Goal: Use online tool/utility: Utilize a website feature to perform a specific function

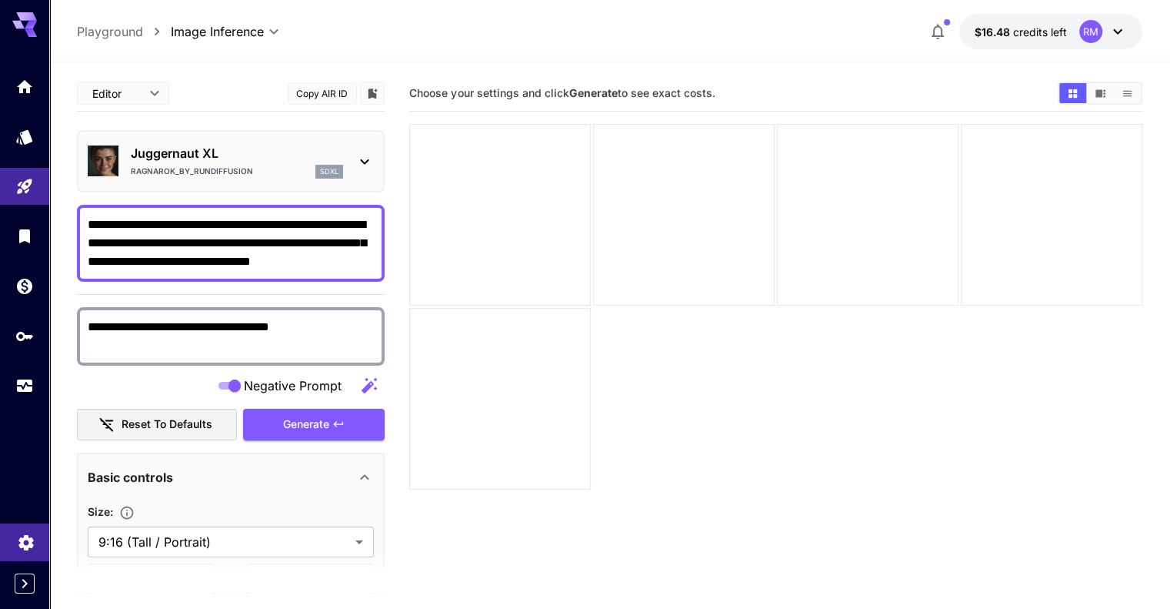
click at [24, 547] on link at bounding box center [24, 542] width 49 height 38
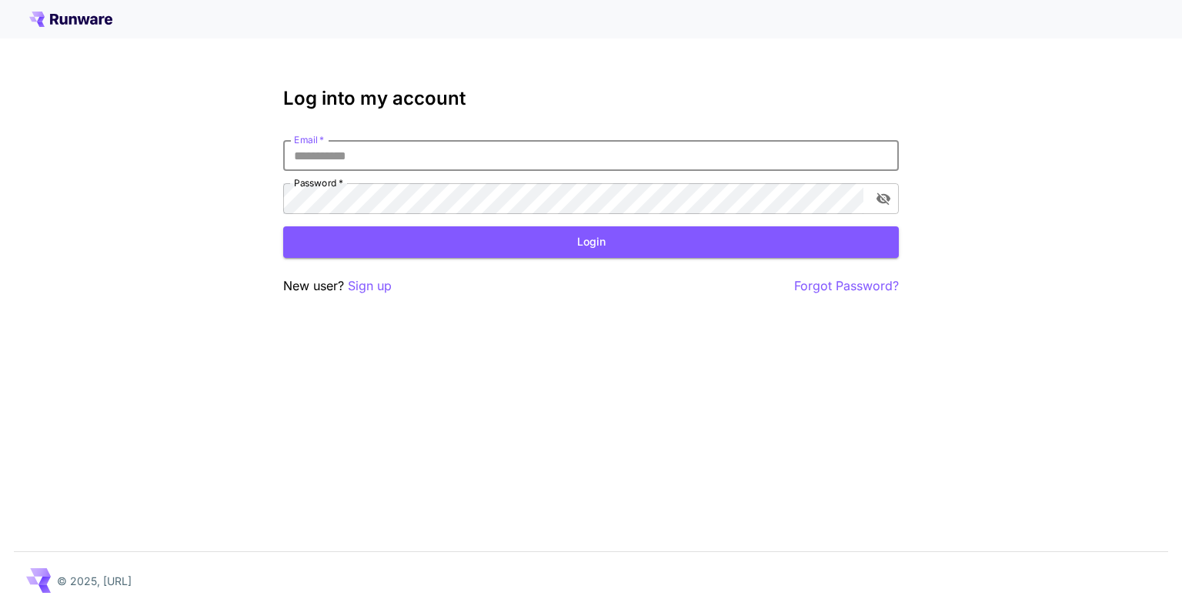
click at [369, 162] on input "Email   *" at bounding box center [590, 155] width 615 height 31
type input "**********"
click button "Login" at bounding box center [590, 242] width 615 height 32
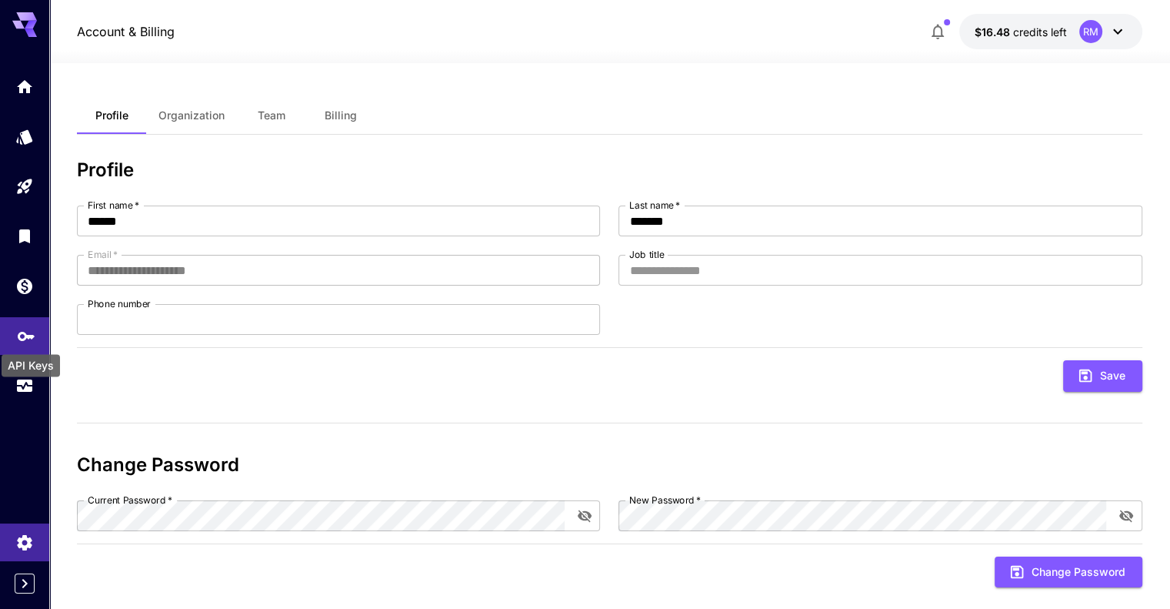
click at [27, 338] on icon "API Keys" at bounding box center [26, 331] width 18 height 18
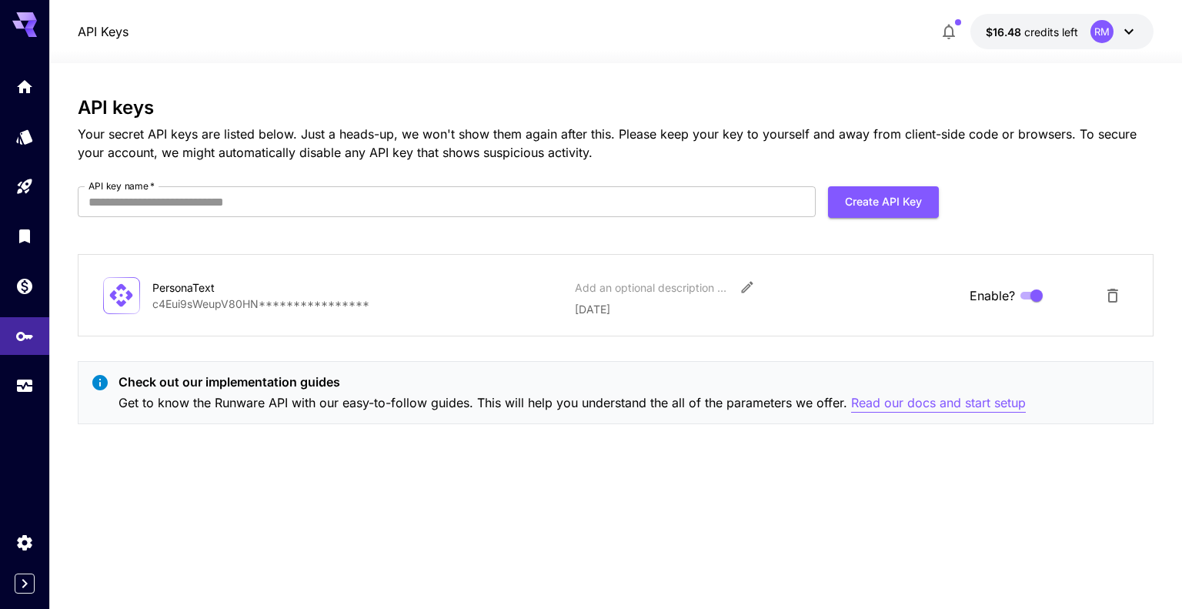
click at [902, 396] on p "Read our docs and start setup" at bounding box center [938, 402] width 175 height 19
click at [26, 142] on div "Models" at bounding box center [27, 159] width 54 height 35
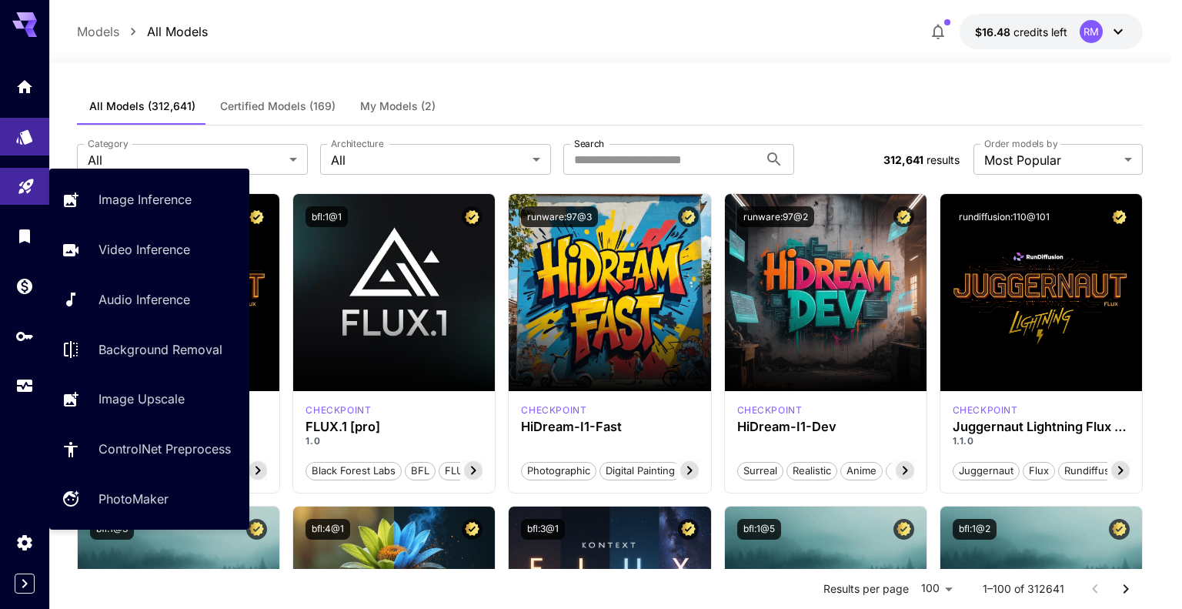
click at [42, 191] on link at bounding box center [24, 187] width 49 height 38
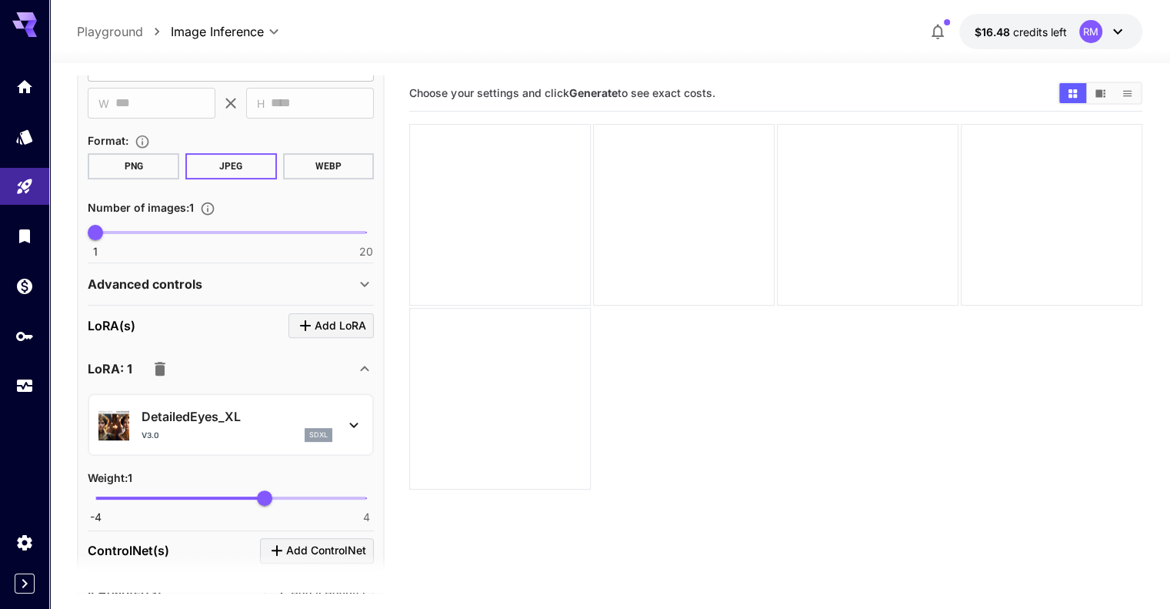
scroll to position [479, 0]
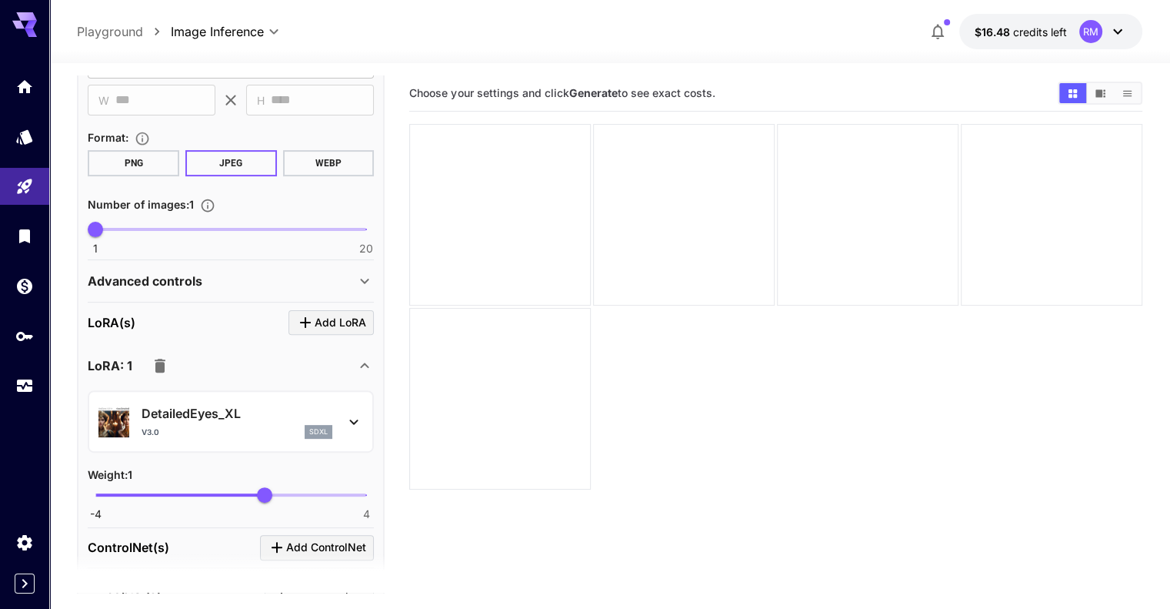
click at [295, 272] on div "Advanced controls" at bounding box center [222, 281] width 268 height 18
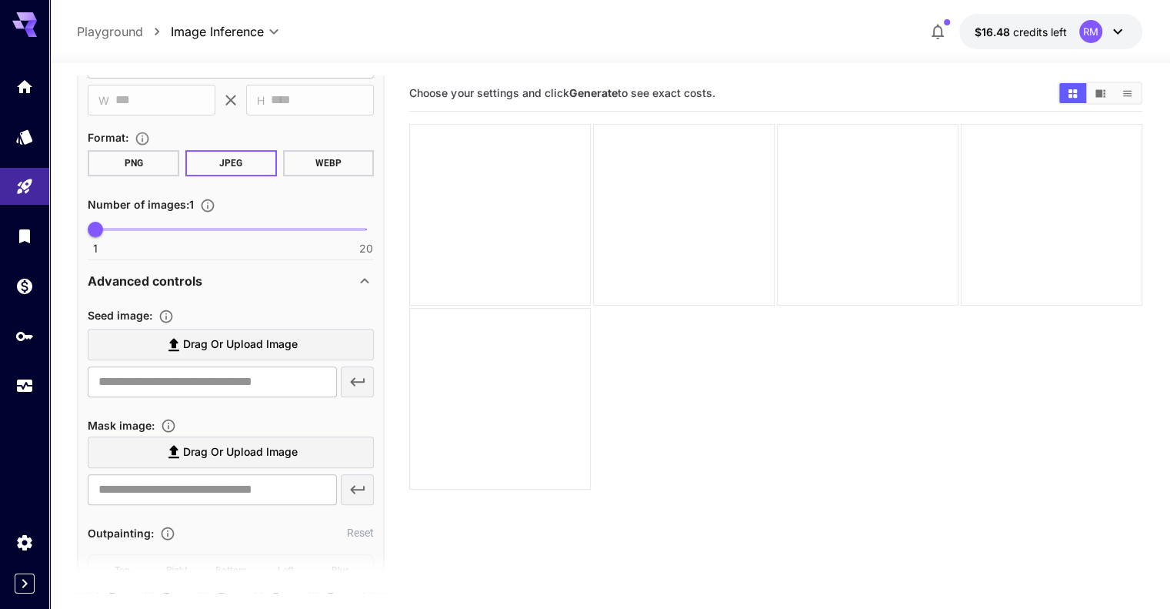
scroll to position [605, 0]
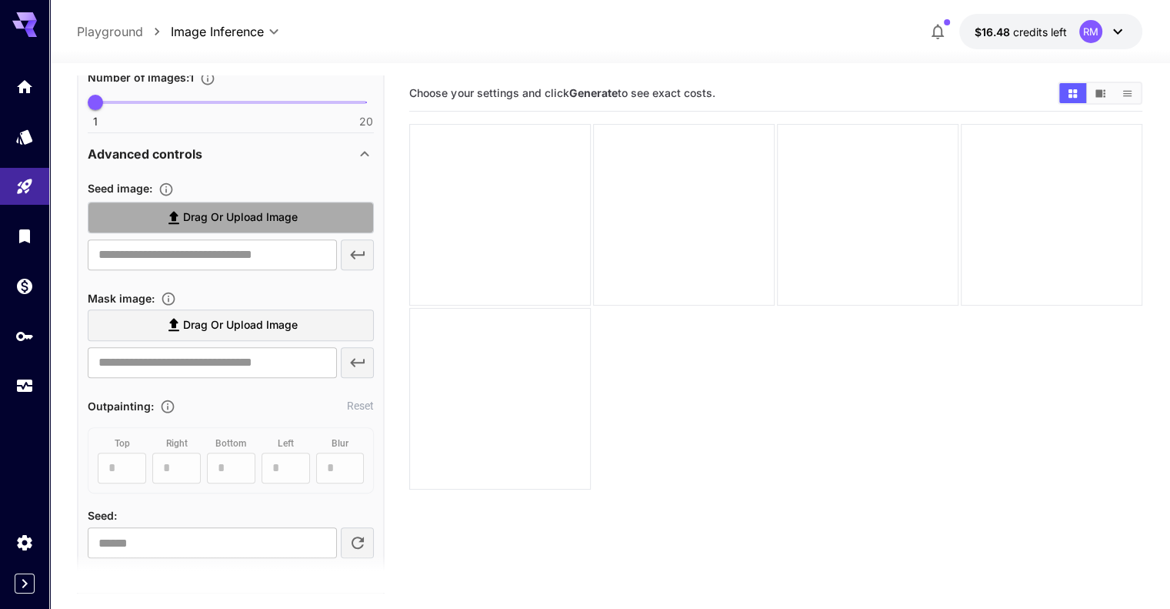
click at [293, 220] on span "Drag or upload image" at bounding box center [240, 217] width 115 height 19
click at [0, 0] on input "Drag or upload image" at bounding box center [0, 0] width 0 height 0
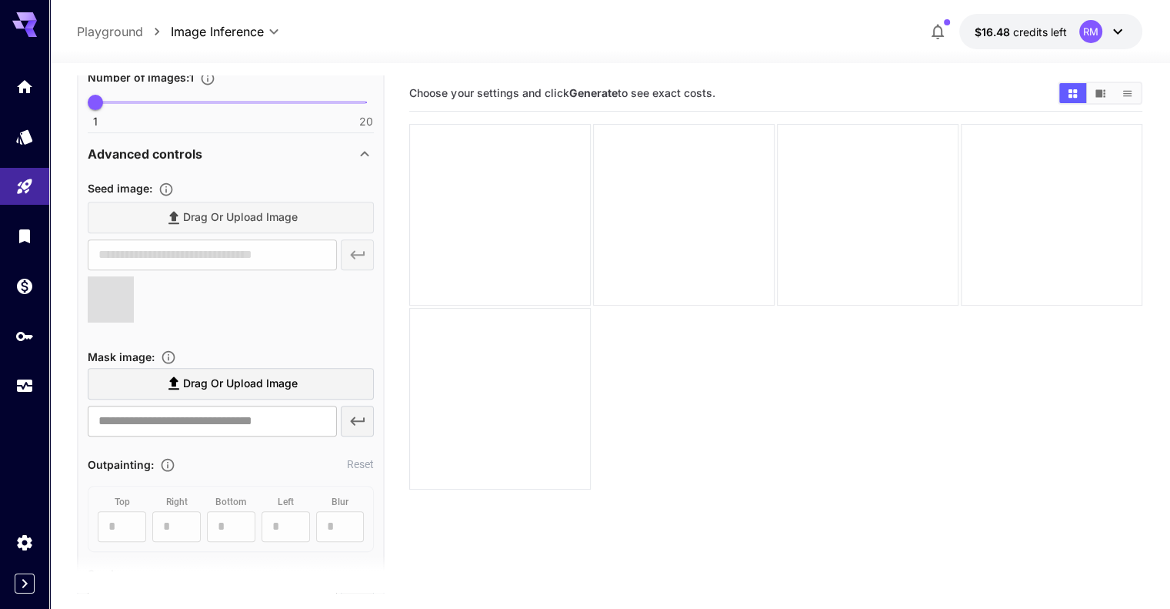
type input "**********"
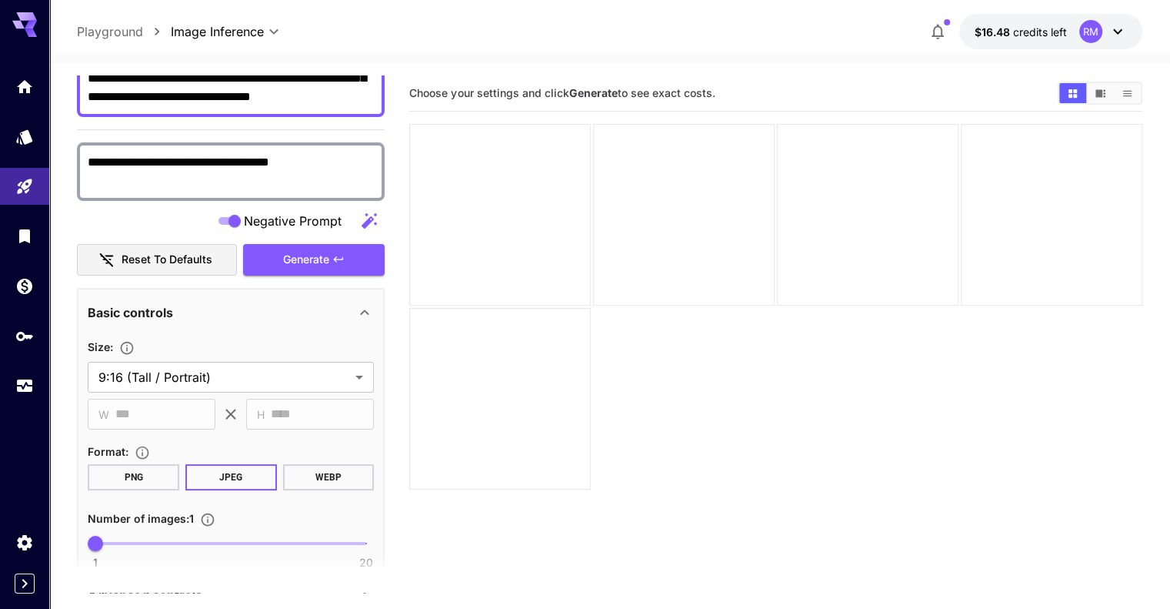
scroll to position [0, 0]
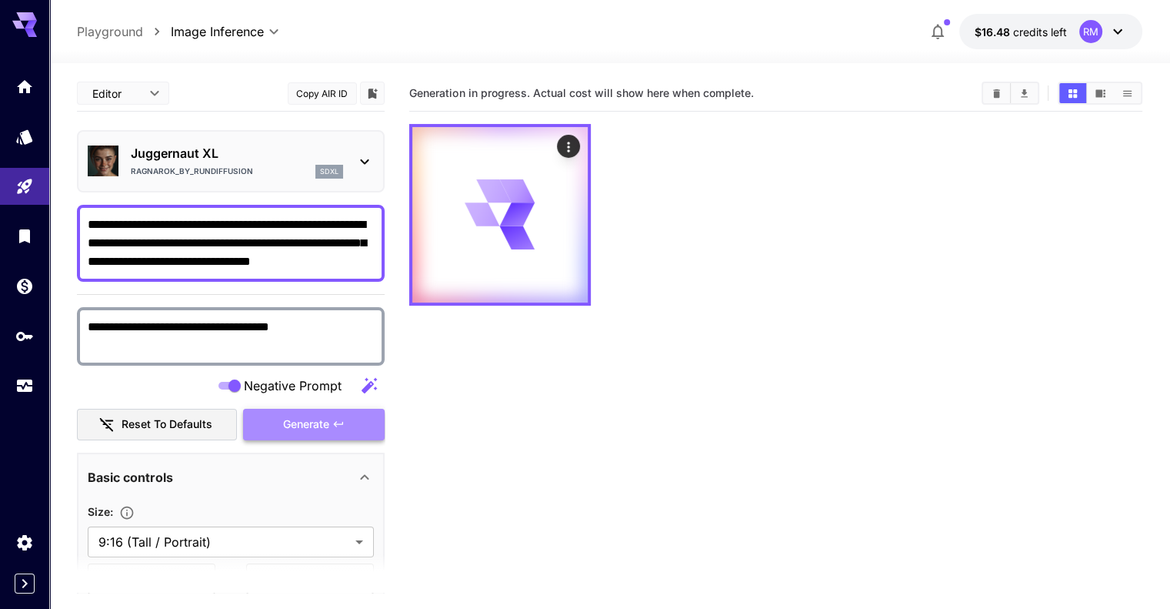
click at [324, 415] on span "Generate" at bounding box center [306, 424] width 46 height 19
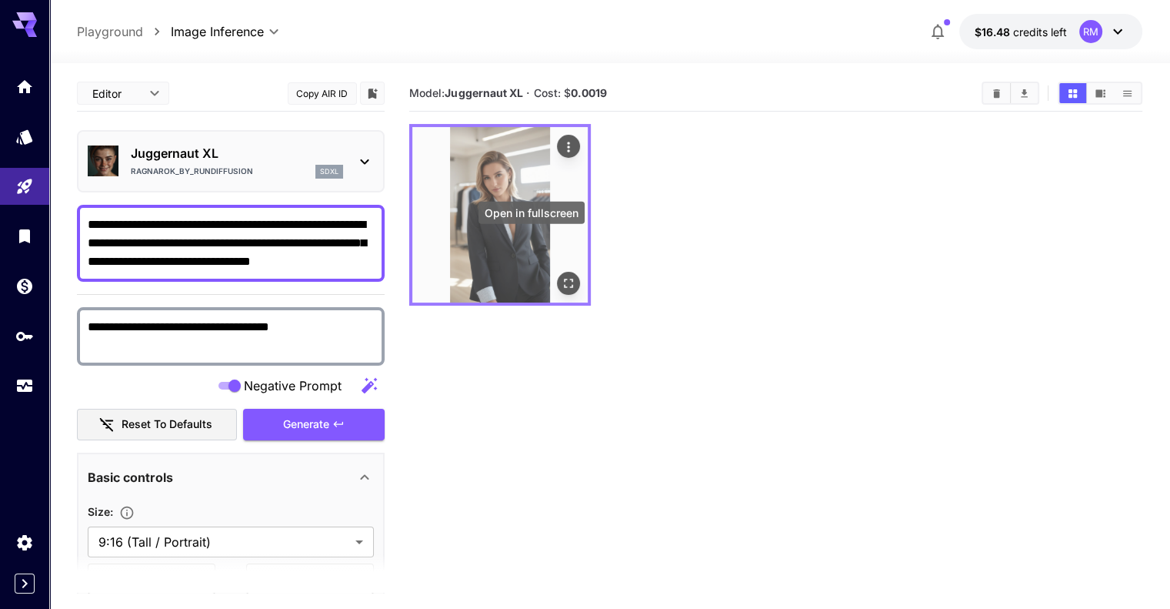
click at [561, 275] on icon "Open in fullscreen" at bounding box center [568, 282] width 15 height 15
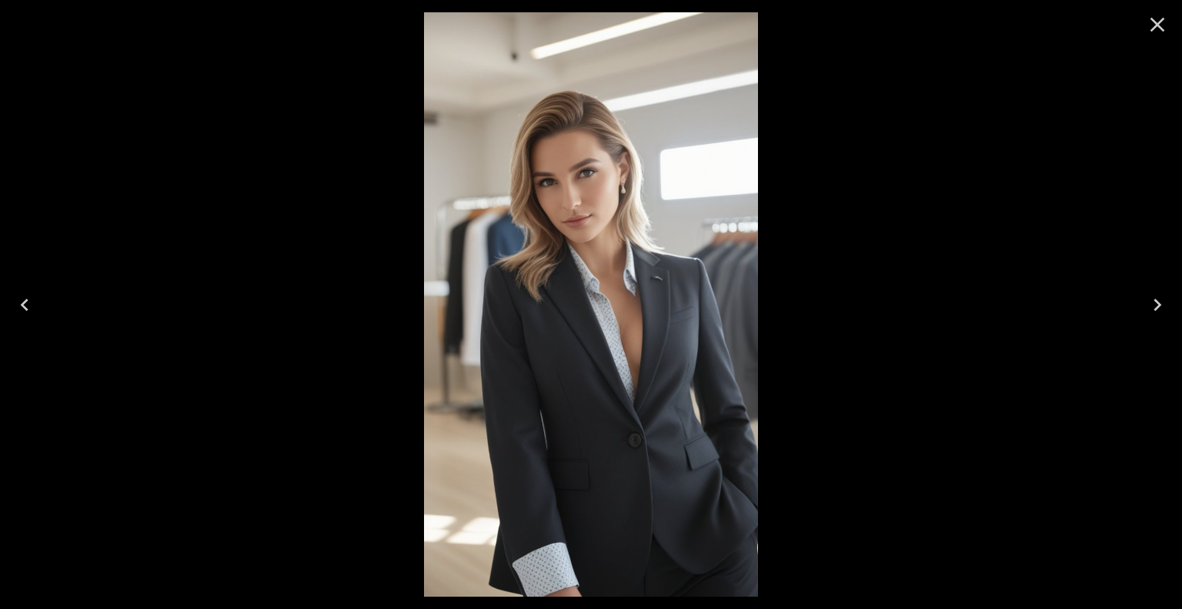
click at [1160, 29] on icon "Close" at bounding box center [1157, 24] width 25 height 25
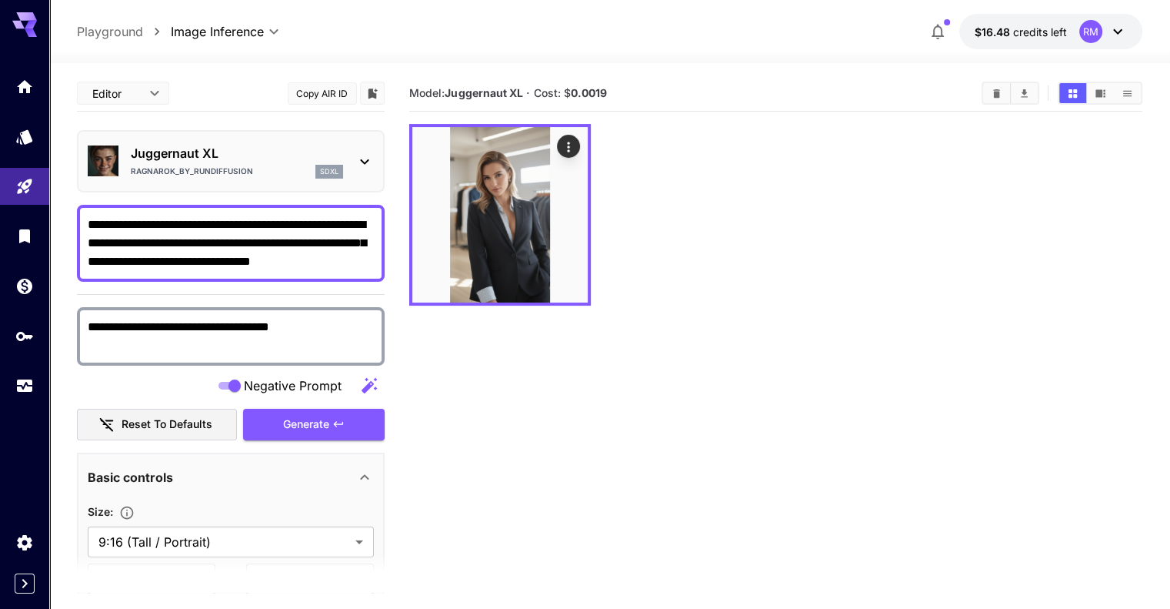
drag, startPoint x: 370, startPoint y: 257, endPoint x: 68, endPoint y: 215, distance: 305.3
click at [68, 215] on section "**********" at bounding box center [609, 396] width 1121 height 667
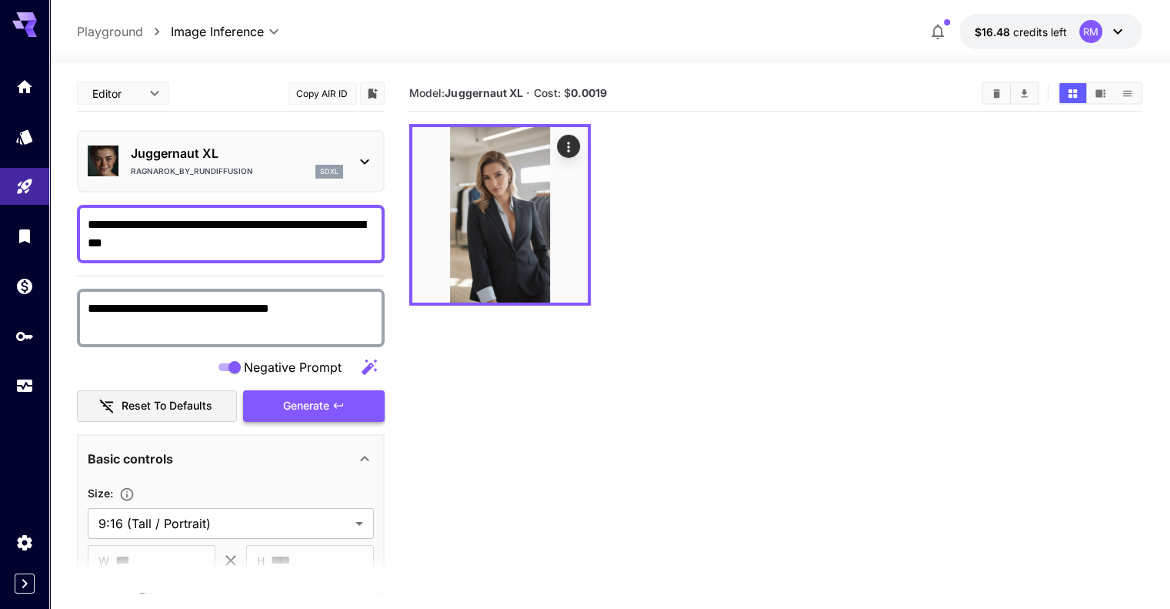
click at [351, 406] on button "Generate" at bounding box center [314, 406] width 142 height 32
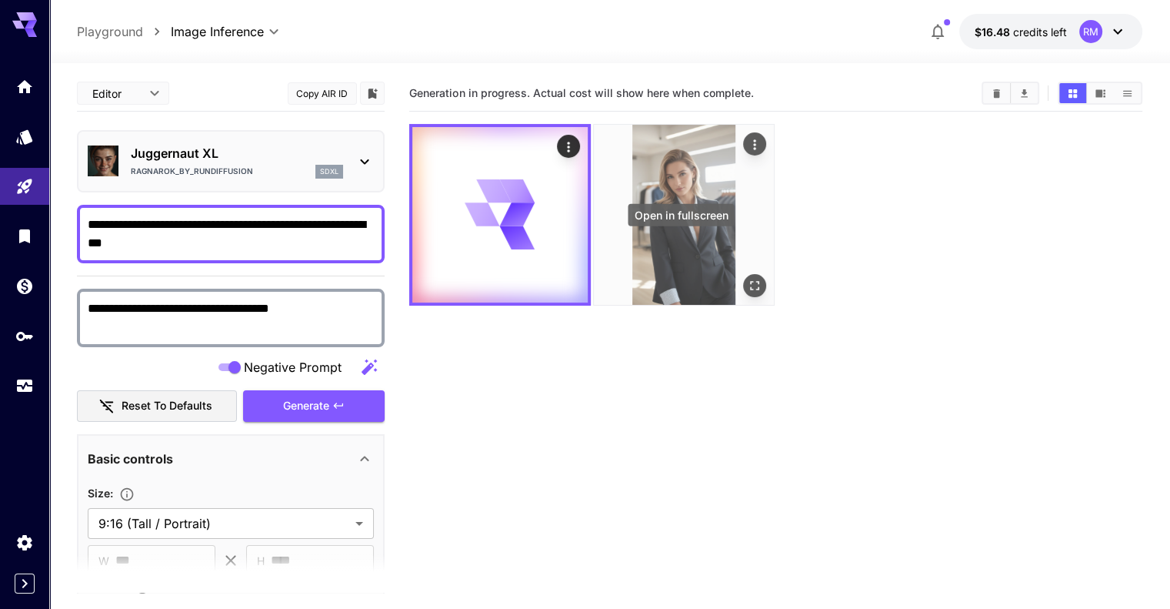
click at [747, 278] on icon "Open in fullscreen" at bounding box center [754, 285] width 15 height 15
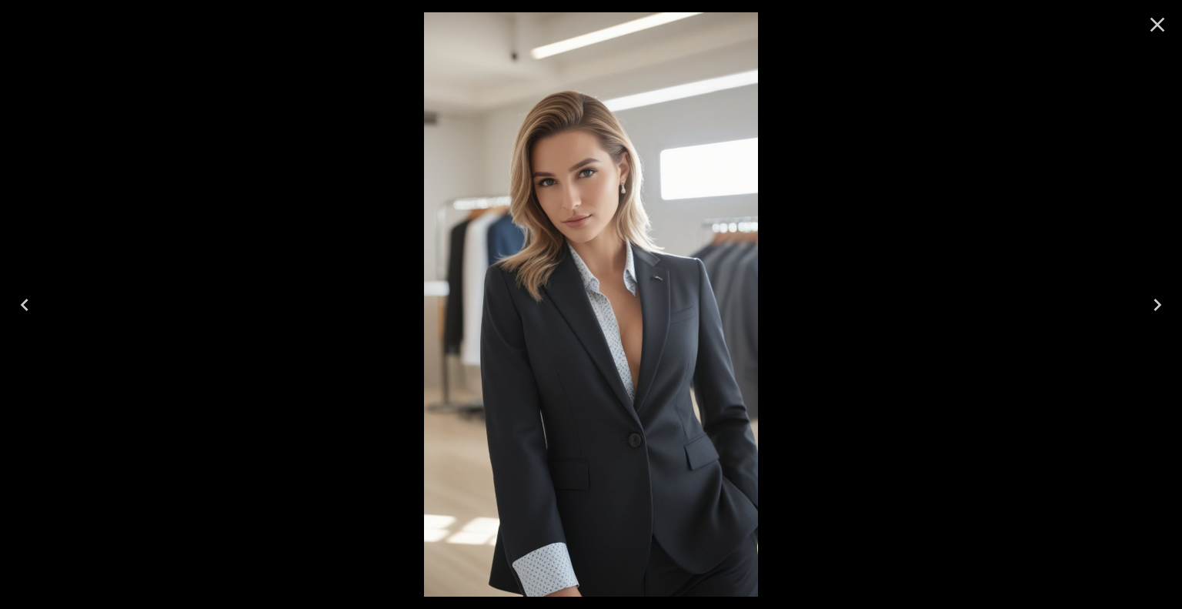
click at [1166, 29] on icon "Close" at bounding box center [1157, 24] width 25 height 25
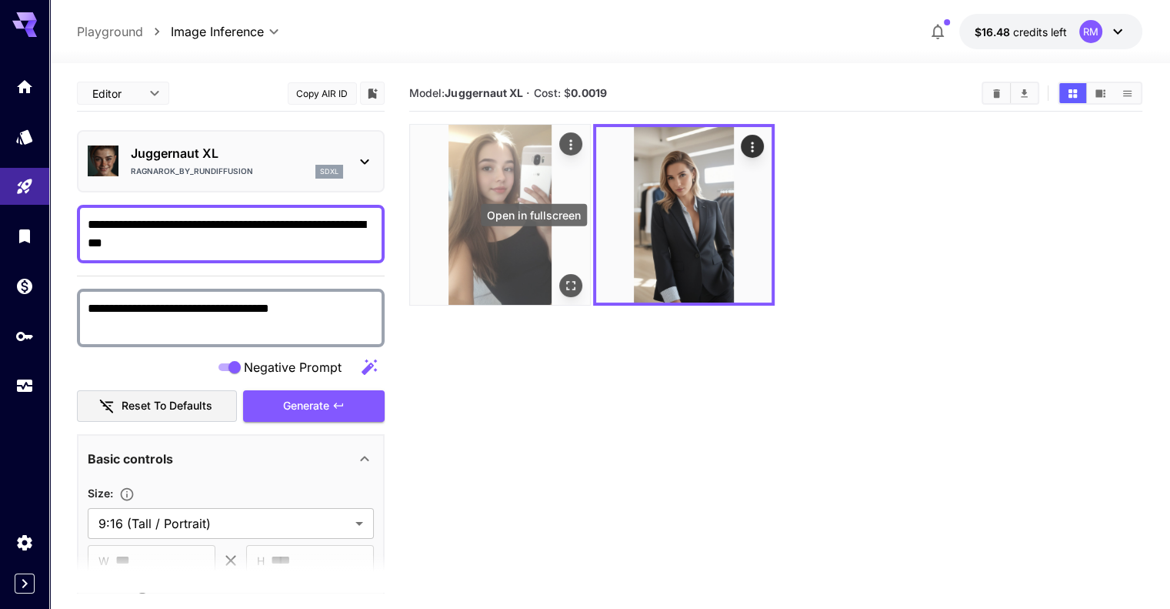
click at [566, 281] on icon "Open in fullscreen" at bounding box center [570, 285] width 9 height 9
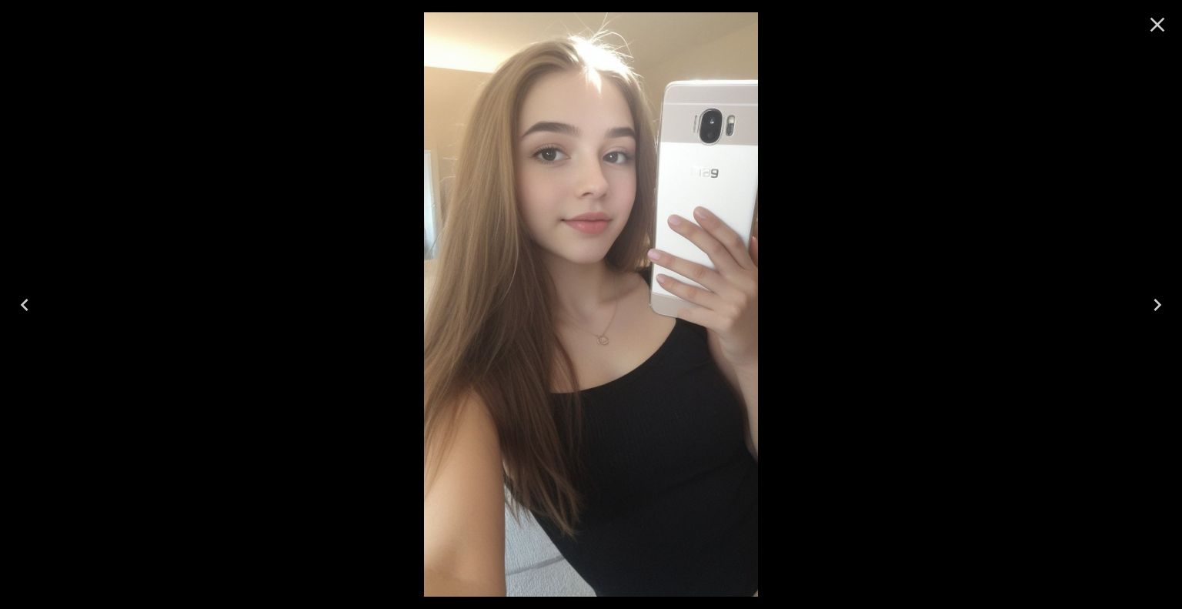
click at [1162, 25] on icon "Close" at bounding box center [1157, 24] width 25 height 25
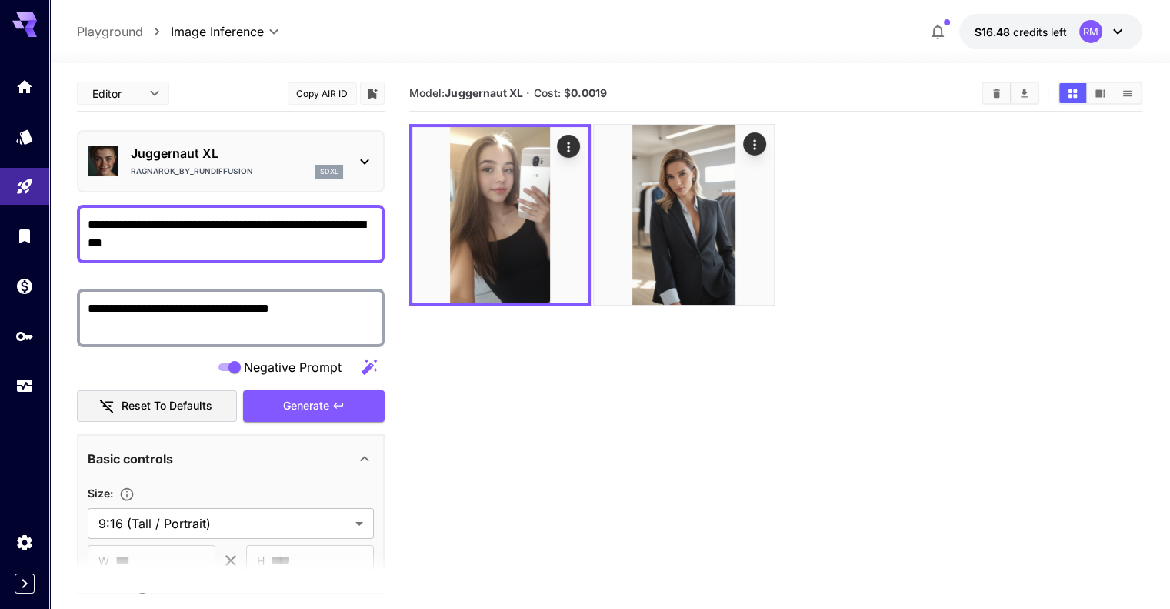
click at [237, 224] on textarea "**********" at bounding box center [231, 233] width 286 height 37
type textarea "**********"
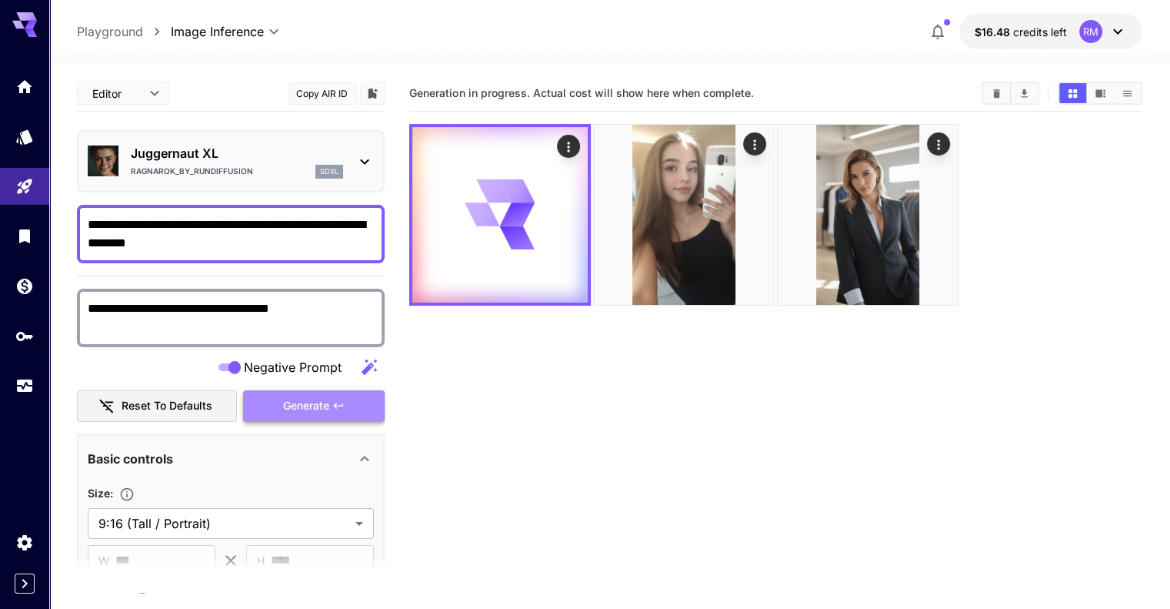
click at [330, 399] on button "Generate" at bounding box center [314, 406] width 142 height 32
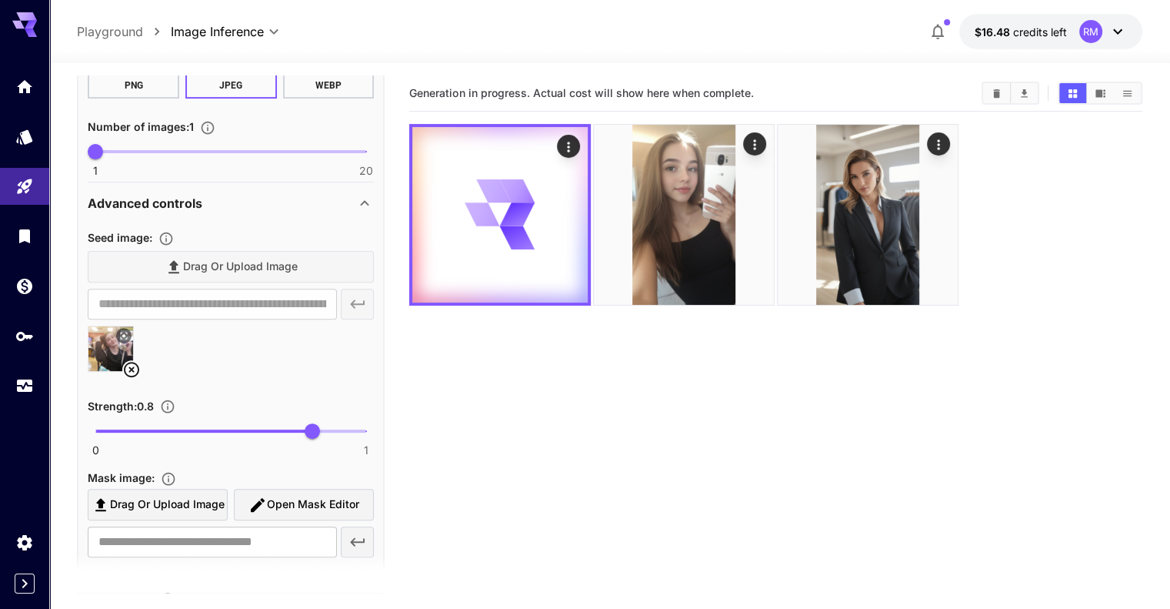
scroll to position [540, 0]
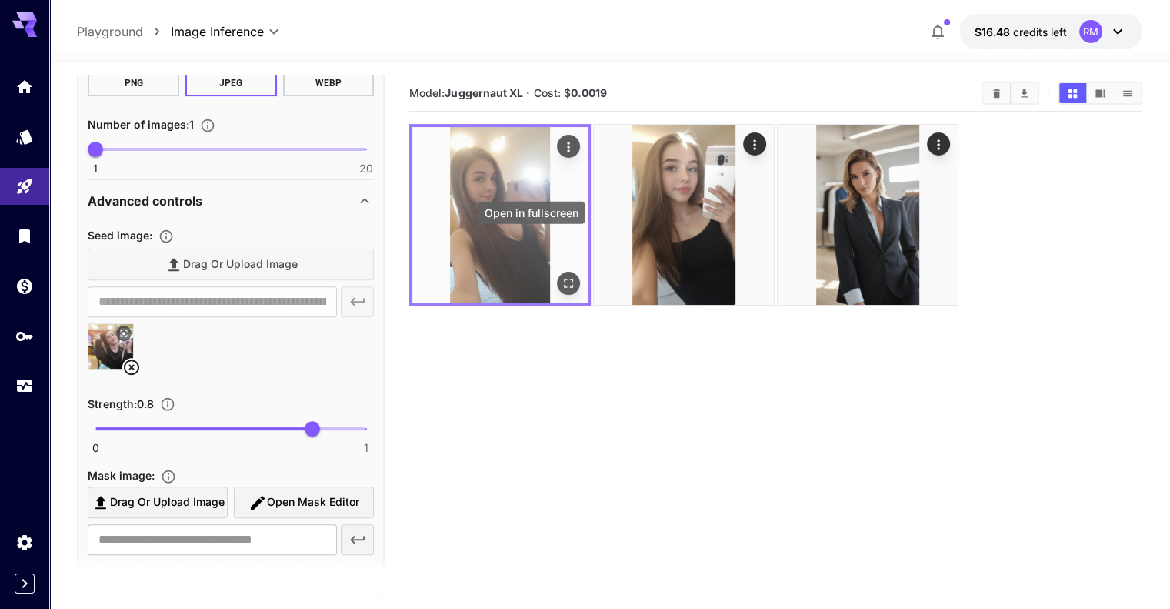
click at [557, 272] on div "Open in fullscreen" at bounding box center [568, 283] width 23 height 23
click at [561, 275] on icon "Open in fullscreen" at bounding box center [568, 282] width 15 height 15
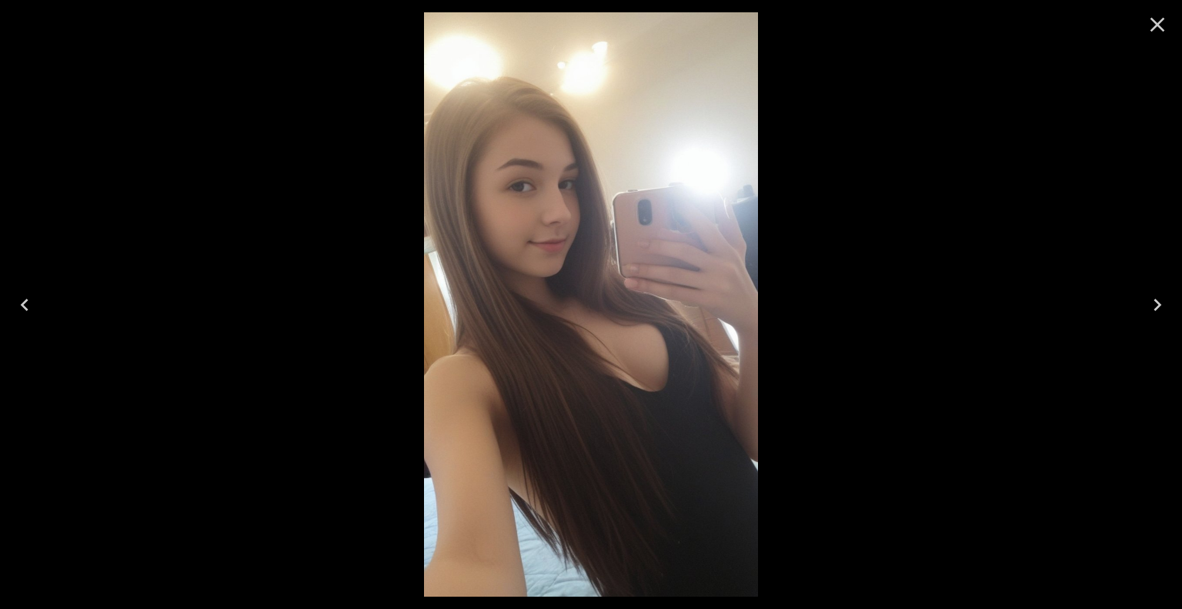
click at [1157, 27] on icon "Close" at bounding box center [1157, 24] width 25 height 25
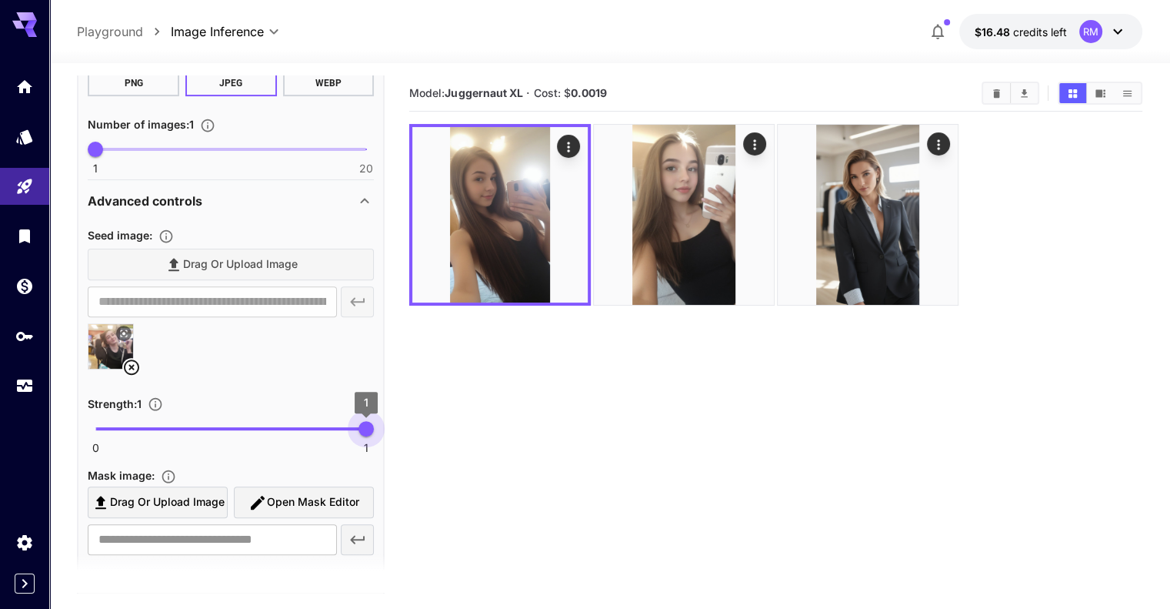
type input "*"
drag, startPoint x: 320, startPoint y: 429, endPoint x: 476, endPoint y: 424, distance: 156.3
click at [476, 424] on main "**********" at bounding box center [609, 385] width 1065 height 621
click at [1002, 91] on icon "Clear All" at bounding box center [997, 94] width 12 height 12
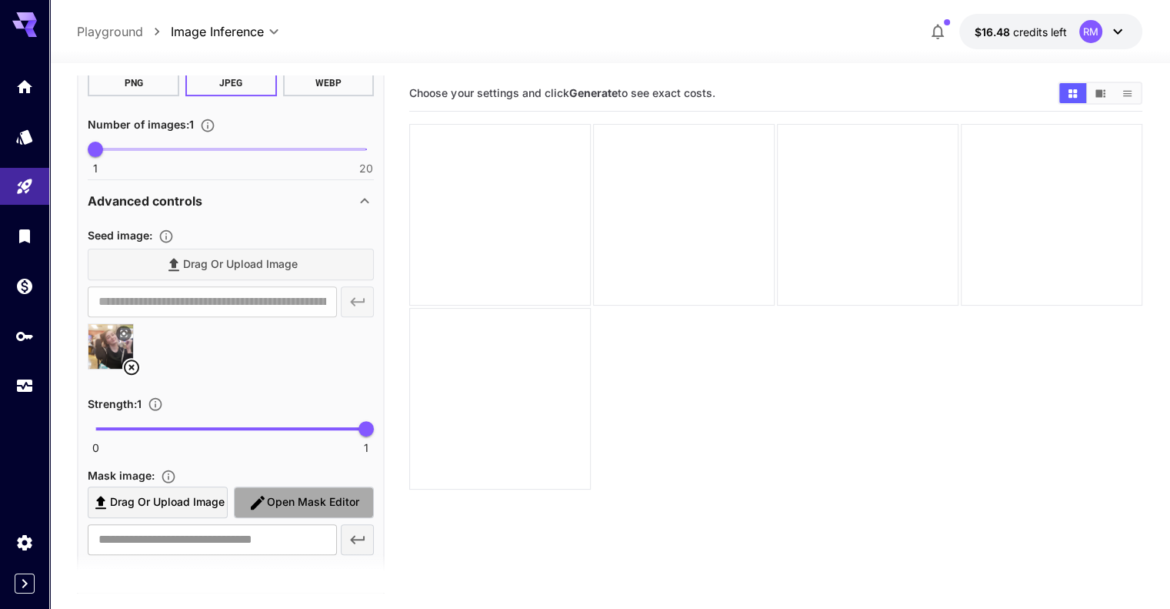
click at [252, 497] on icon "button" at bounding box center [258, 502] width 18 height 18
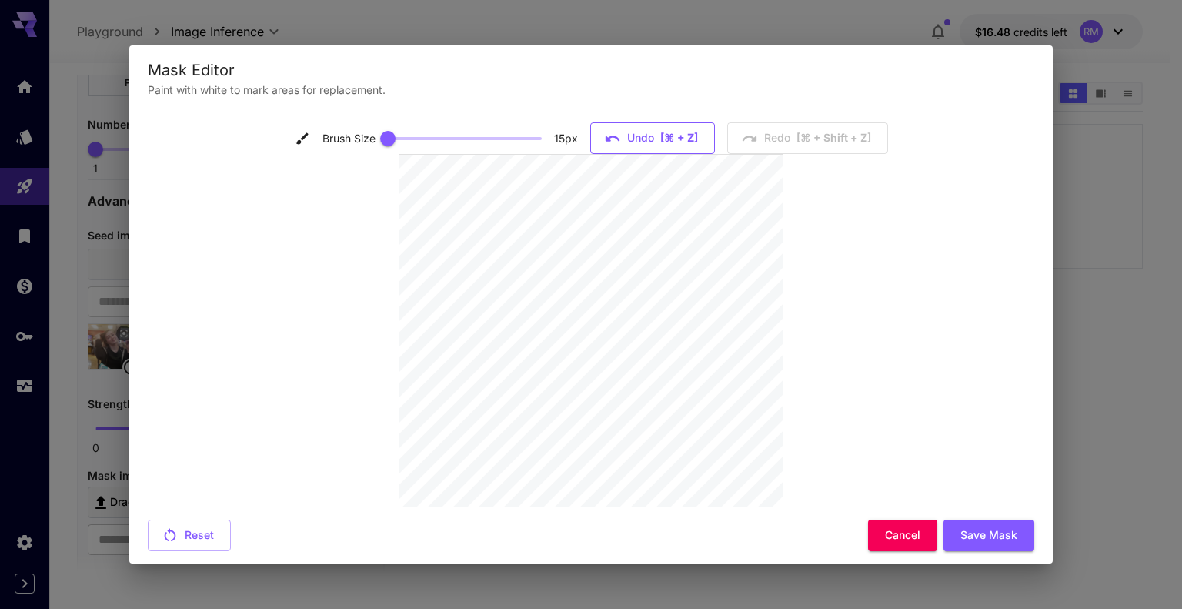
click at [671, 135] on span "[⌘ + Z]" at bounding box center [679, 137] width 38 height 19
type input "**"
drag, startPoint x: 383, startPoint y: 133, endPoint x: 548, endPoint y: 135, distance: 164.6
click at [530, 135] on span at bounding box center [522, 138] width 15 height 15
click at [998, 542] on button "Save Mask" at bounding box center [988, 535] width 91 height 32
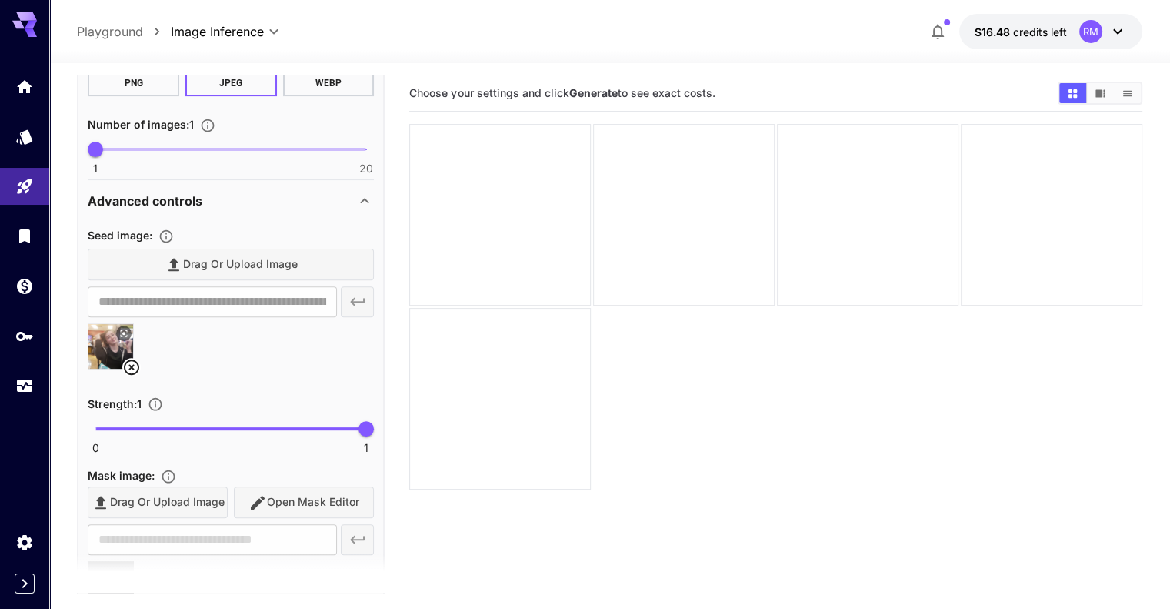
type input "**********"
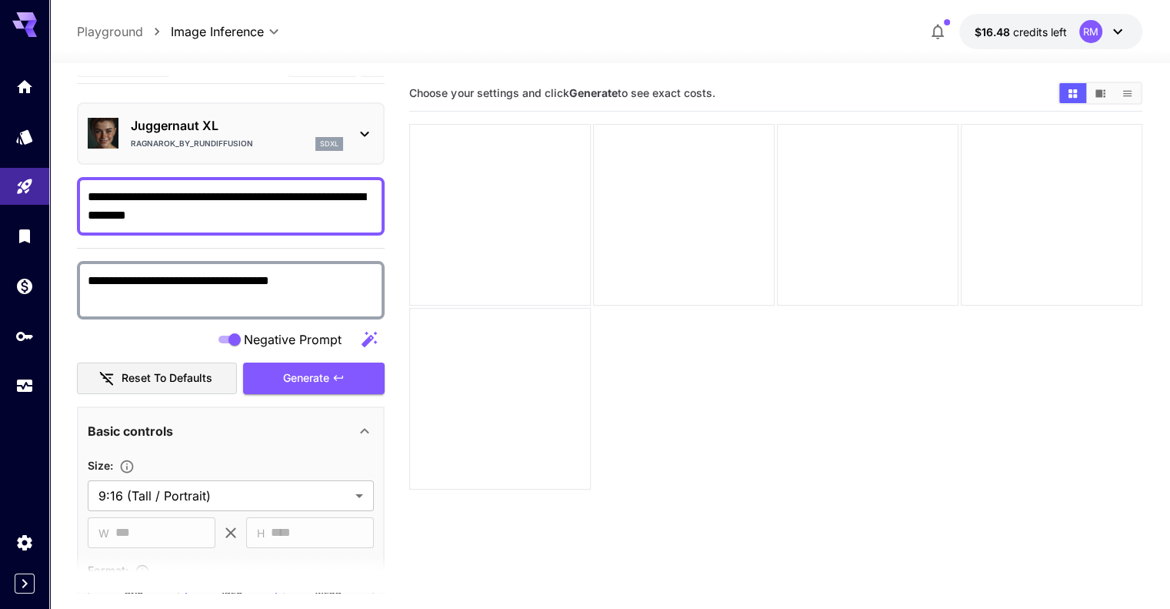
scroll to position [0, 0]
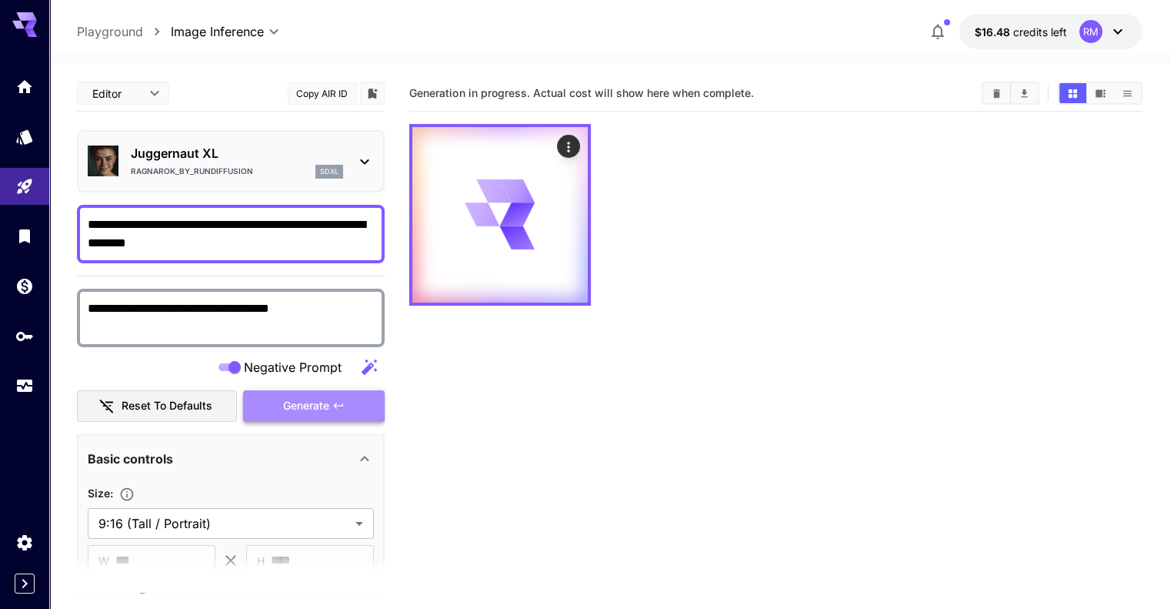
click at [302, 400] on span "Generate" at bounding box center [306, 405] width 46 height 19
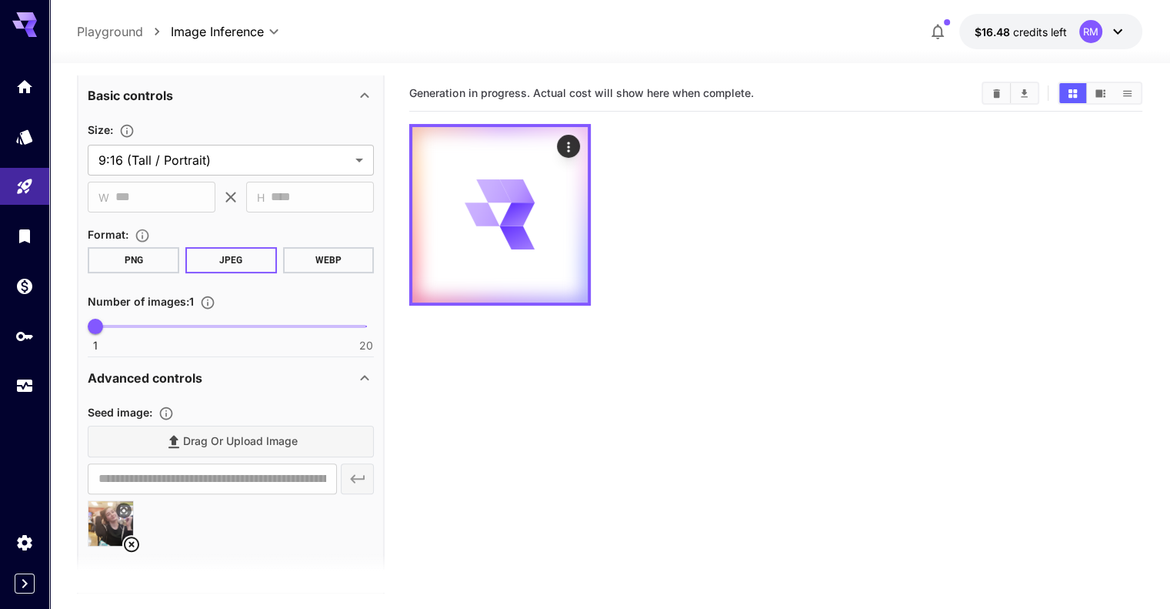
scroll to position [473, 0]
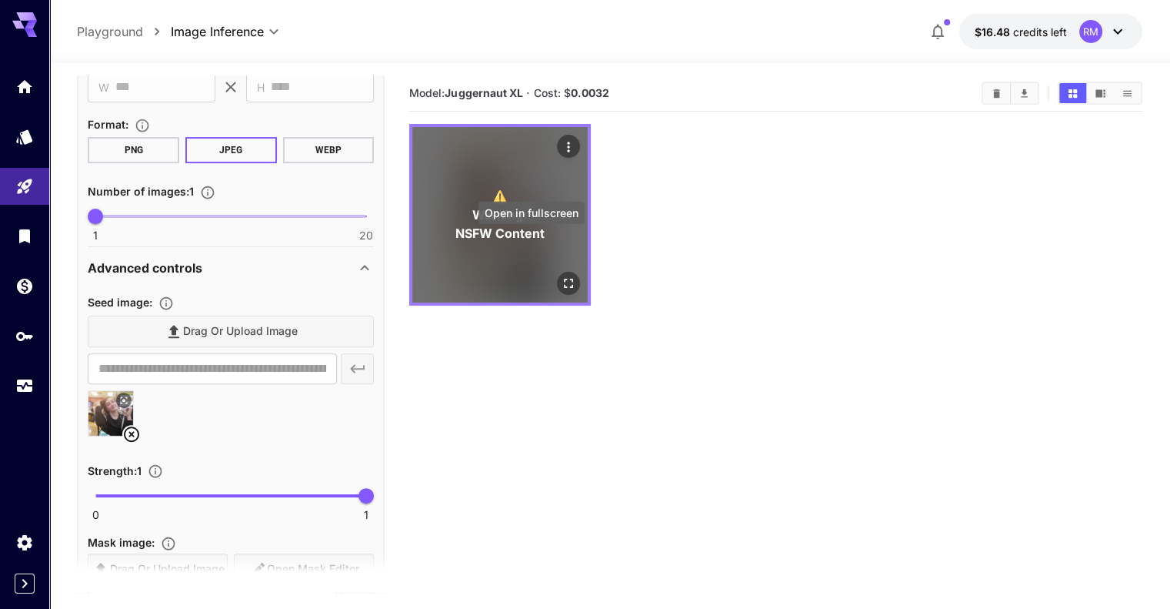
click at [561, 275] on icon "Open in fullscreen" at bounding box center [568, 282] width 15 height 15
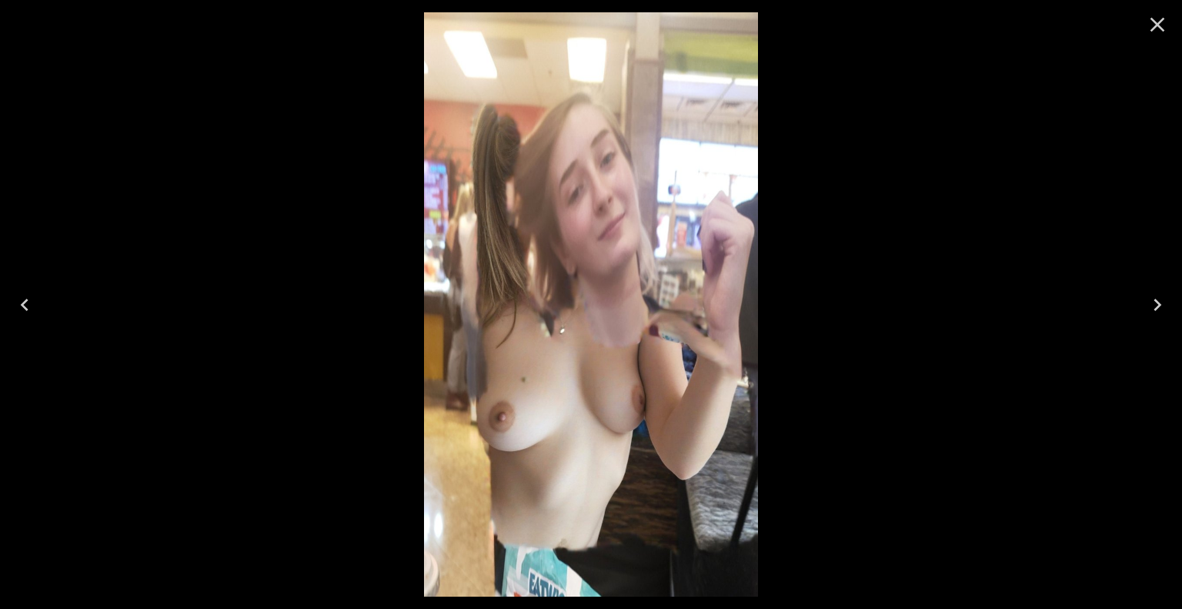
click at [1163, 24] on icon "Close" at bounding box center [1157, 24] width 25 height 25
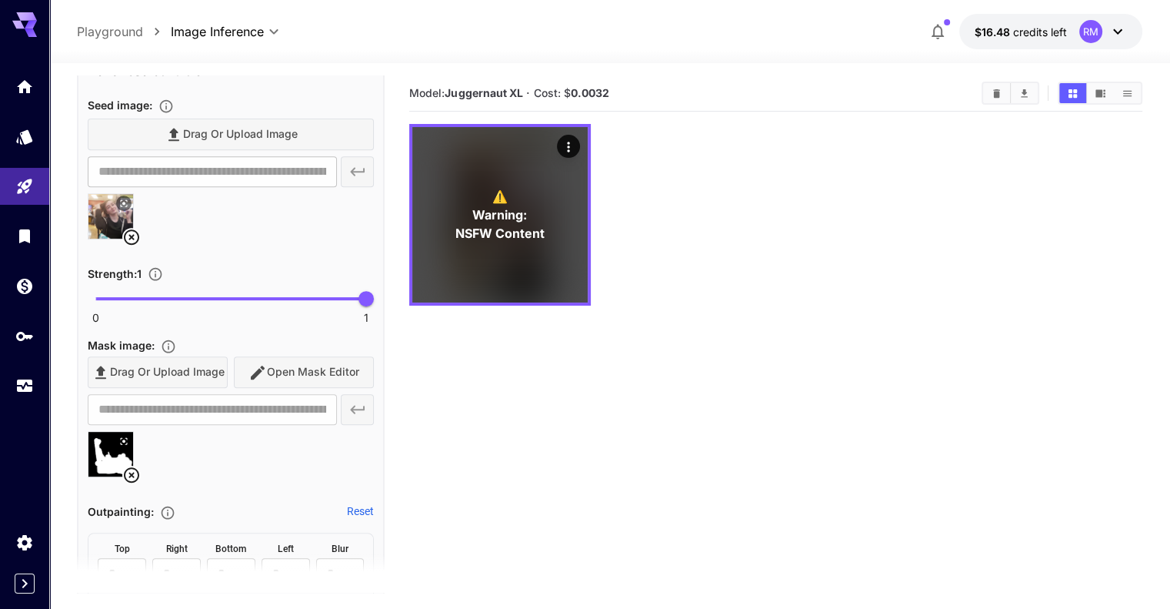
scroll to position [677, 0]
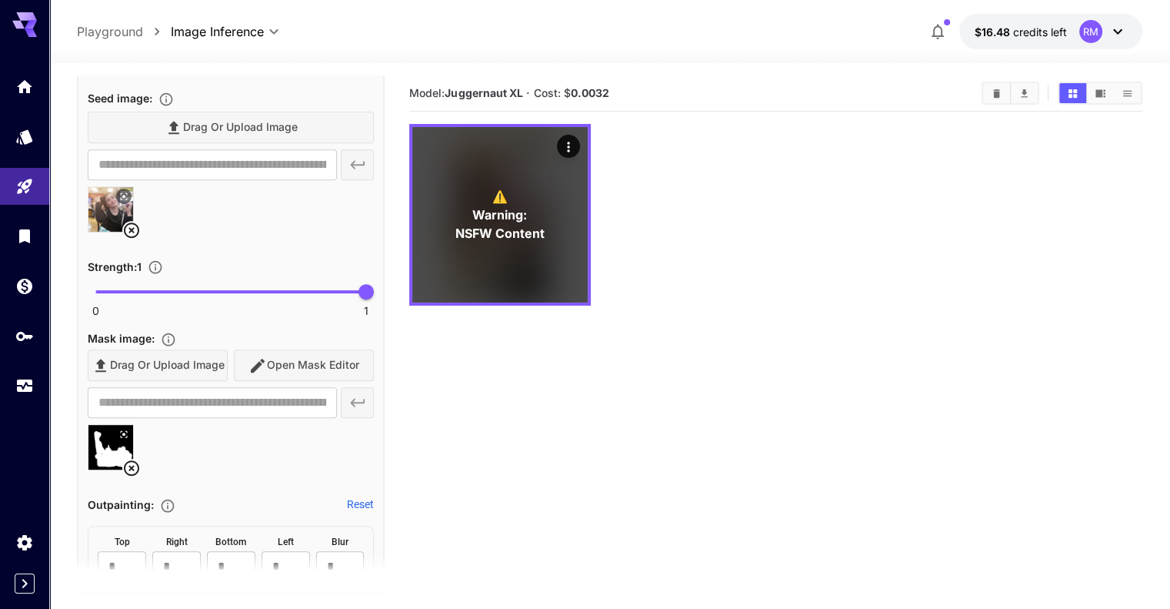
click at [126, 466] on icon at bounding box center [131, 468] width 18 height 18
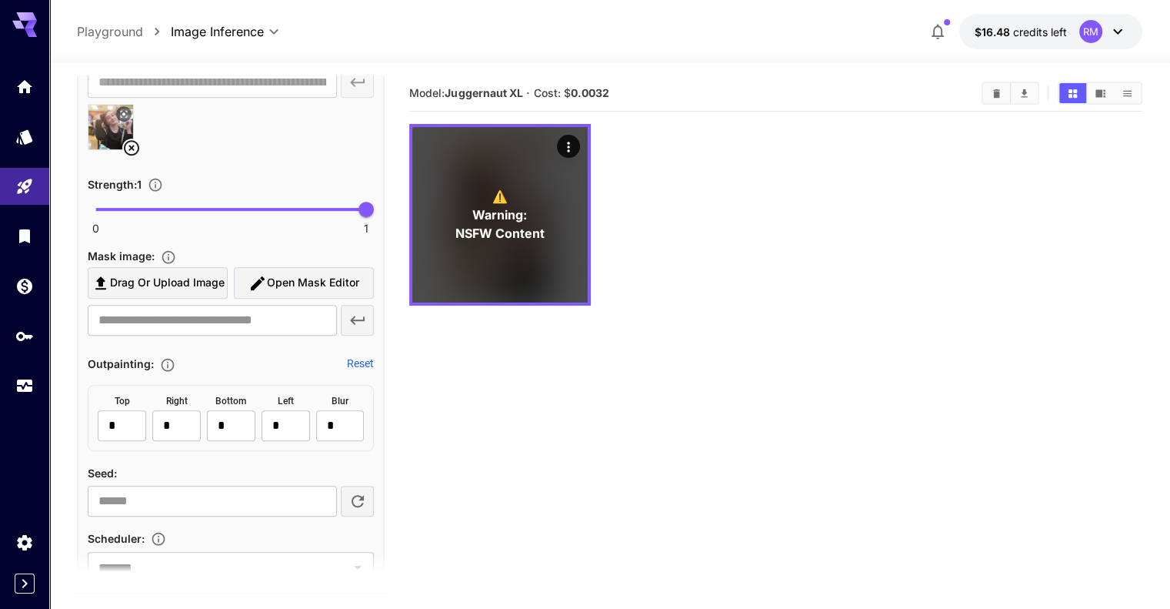
scroll to position [760, 0]
click at [996, 90] on icon "Clear All" at bounding box center [997, 94] width 12 height 12
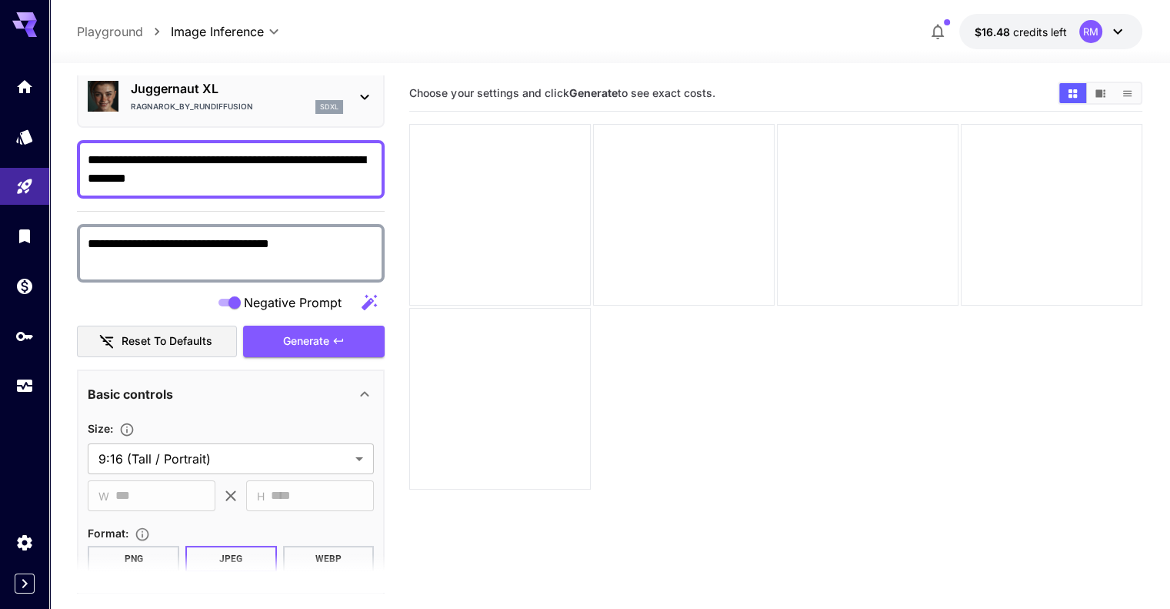
scroll to position [54, 0]
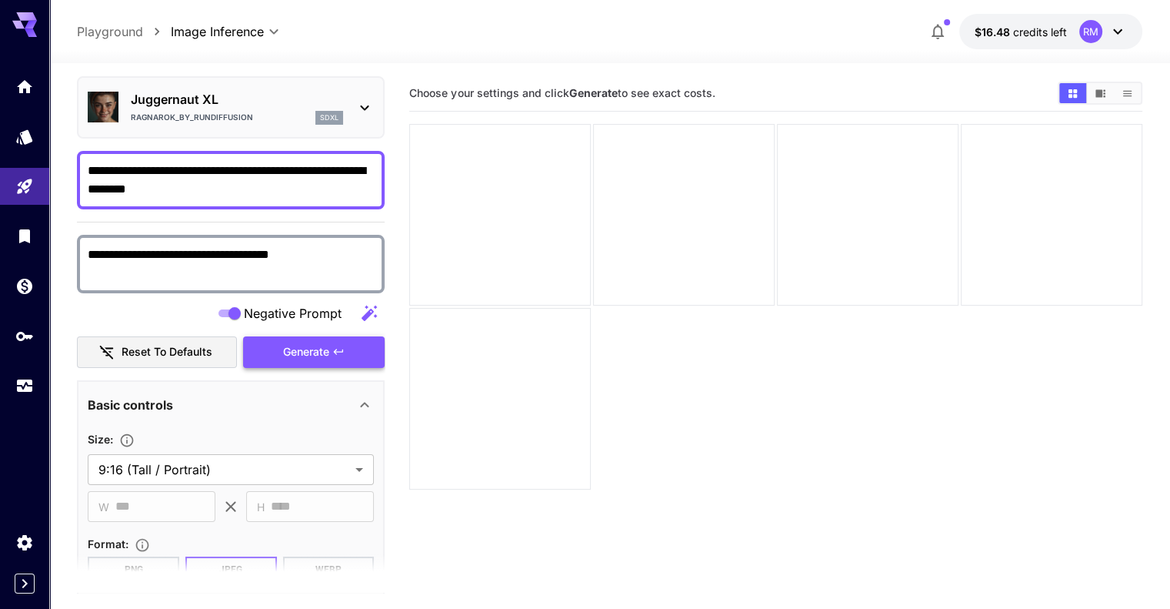
click at [320, 355] on span "Generate" at bounding box center [306, 351] width 46 height 19
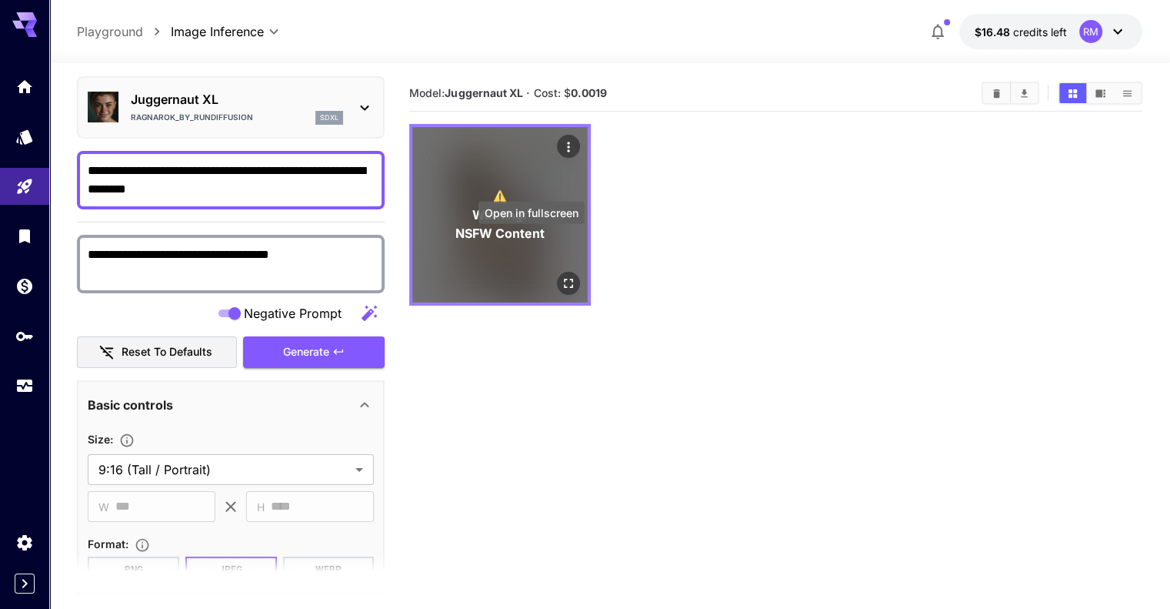
click at [561, 275] on icon "Open in fullscreen" at bounding box center [568, 282] width 15 height 15
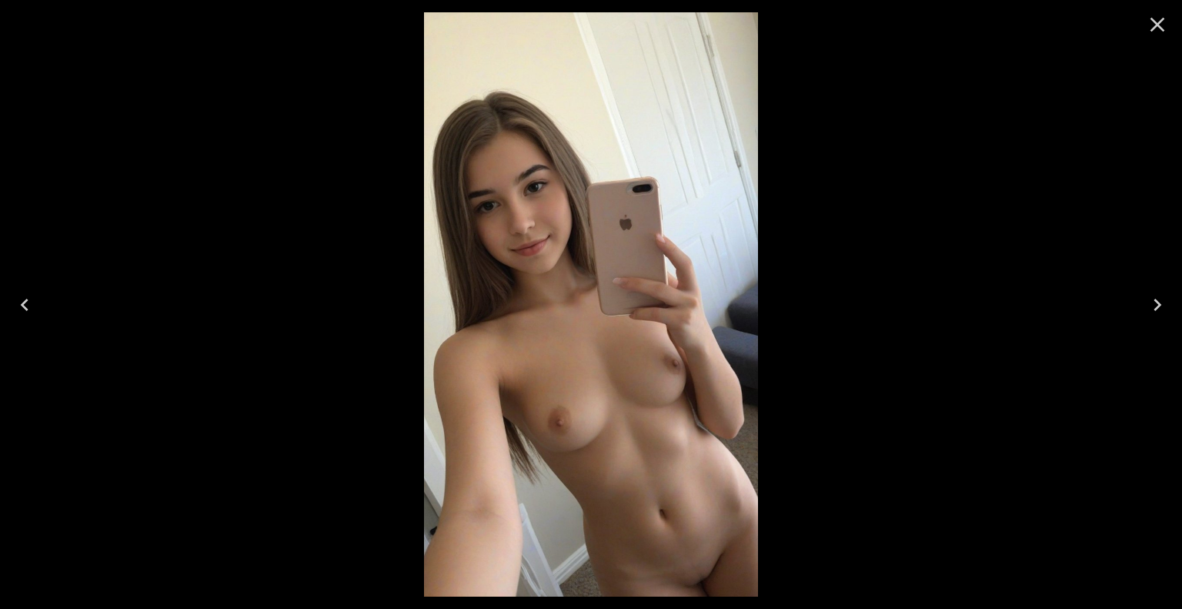
click at [1163, 20] on icon "Close" at bounding box center [1157, 24] width 25 height 25
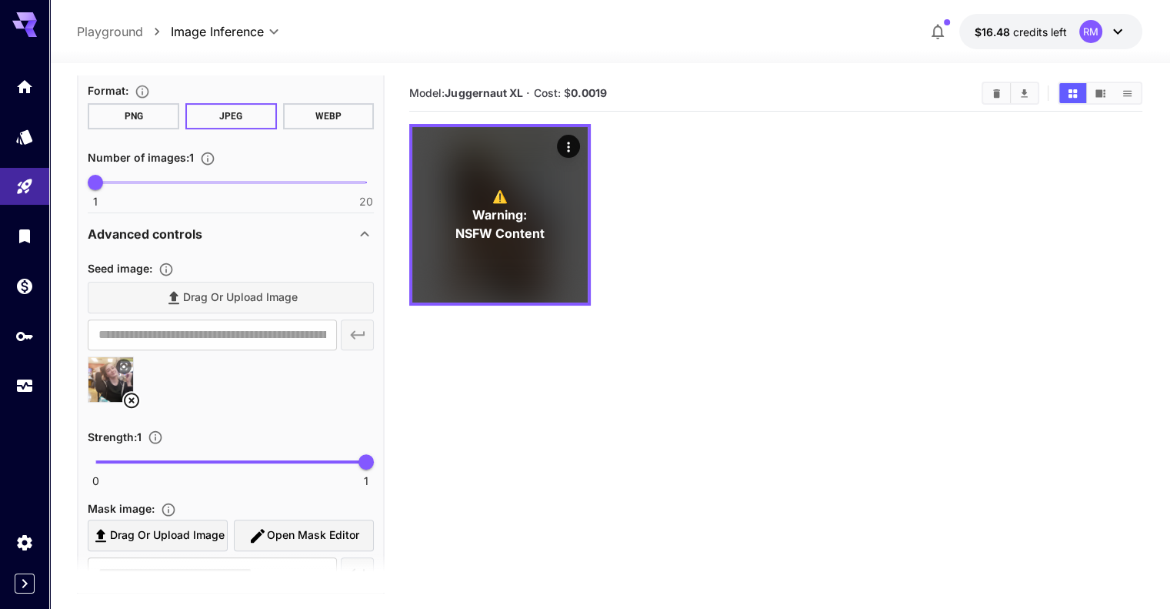
scroll to position [511, 0]
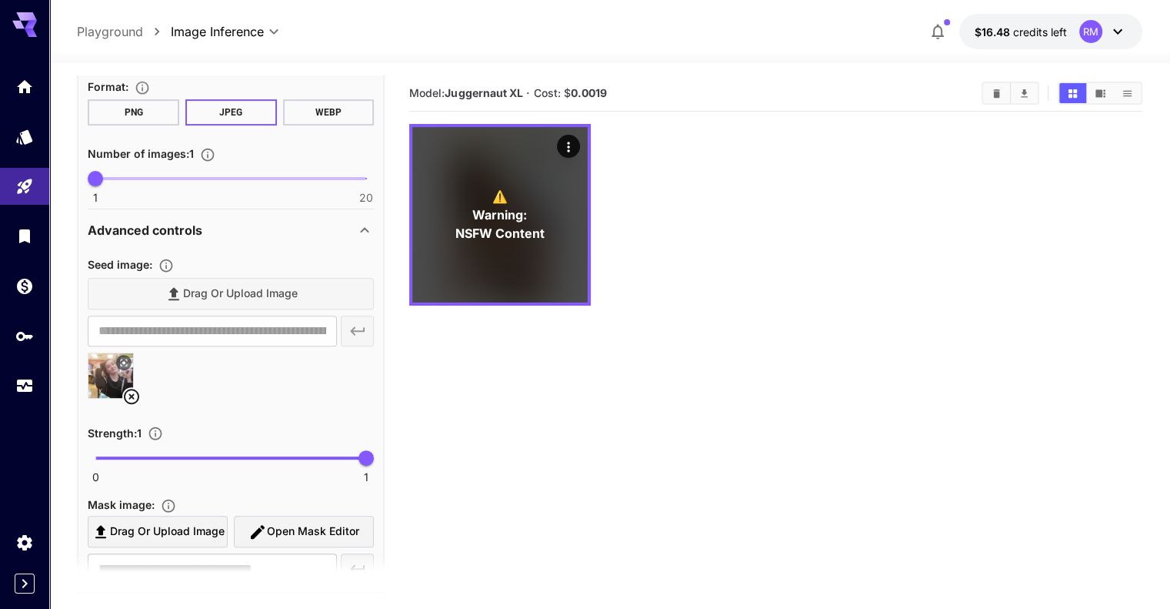
click at [133, 389] on icon at bounding box center [131, 396] width 18 height 18
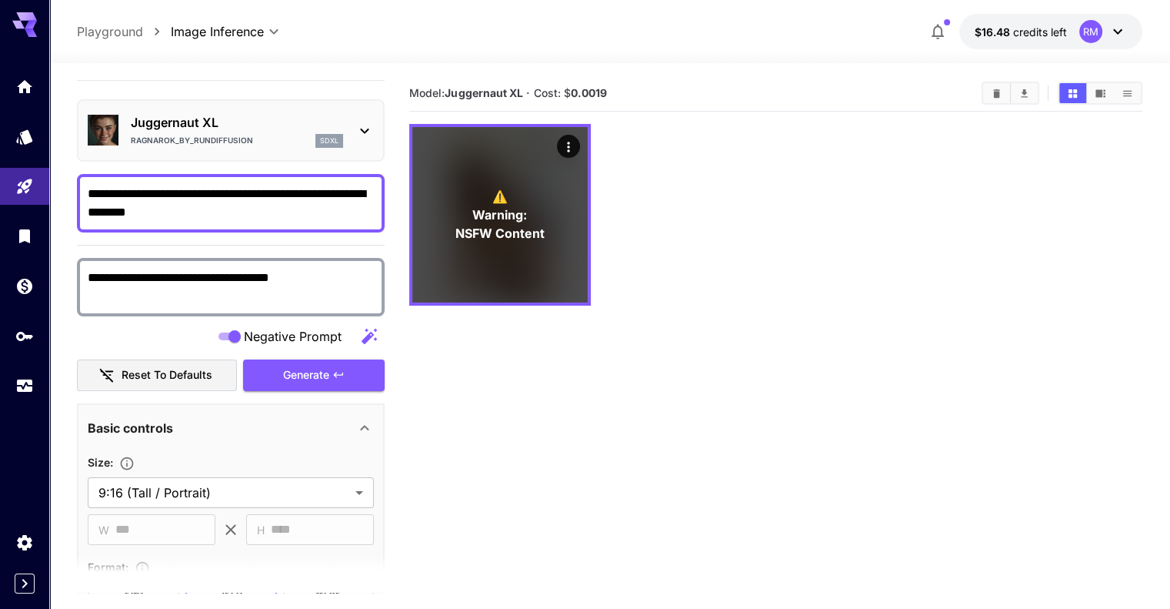
scroll to position [31, 0]
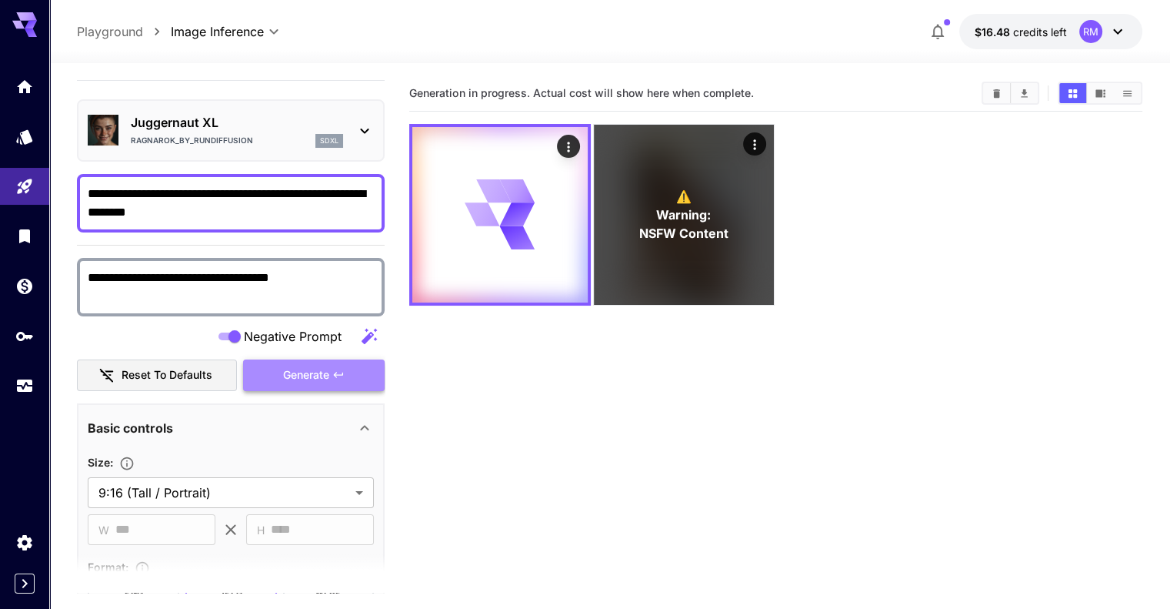
click at [318, 382] on span "Generate" at bounding box center [306, 374] width 46 height 19
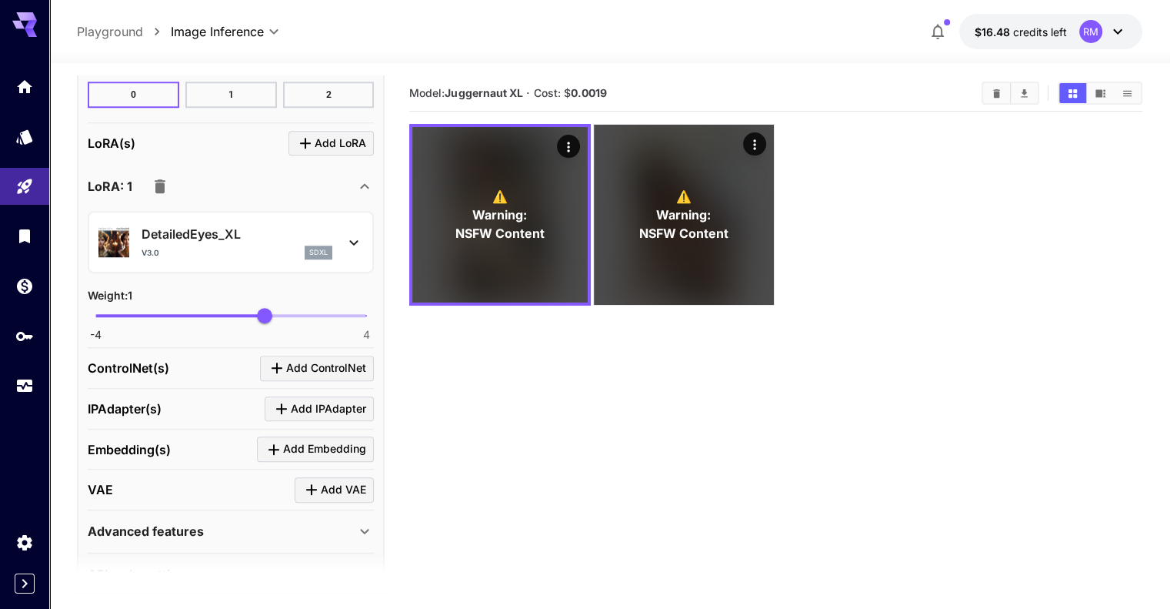
scroll to position [1406, 0]
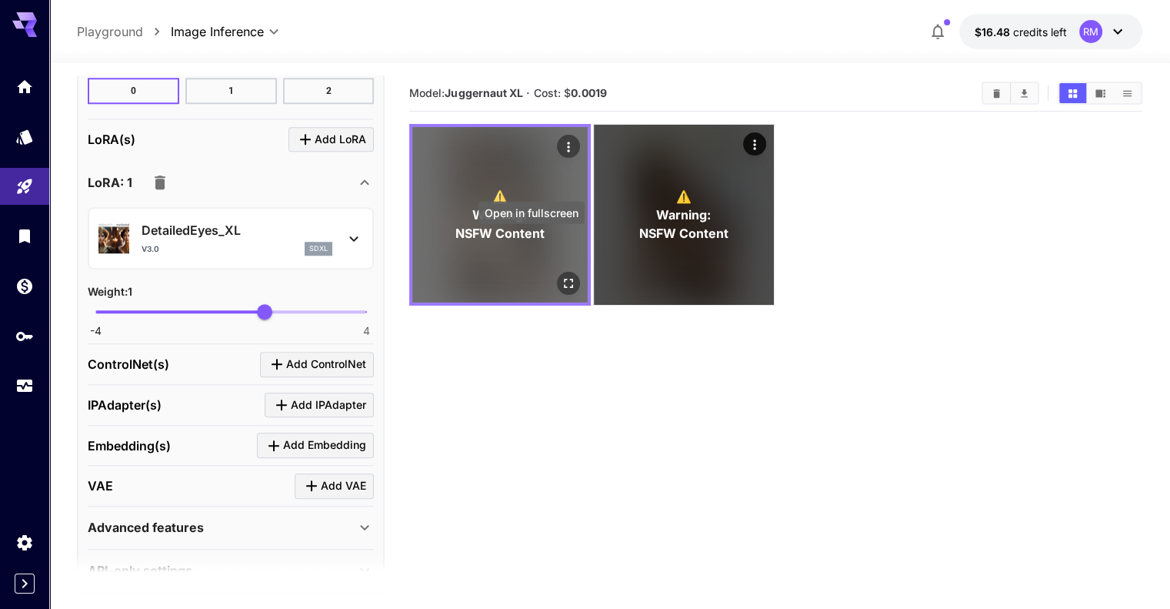
click at [561, 275] on icon "Open in fullscreen" at bounding box center [568, 282] width 15 height 15
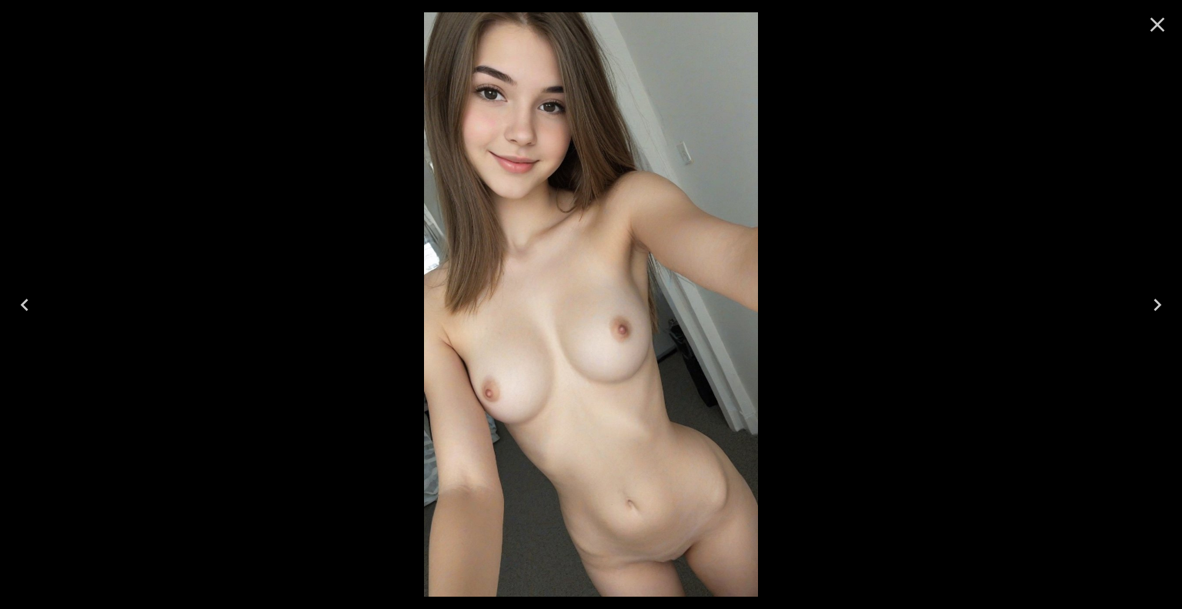
click at [1163, 24] on icon "Close" at bounding box center [1157, 24] width 25 height 25
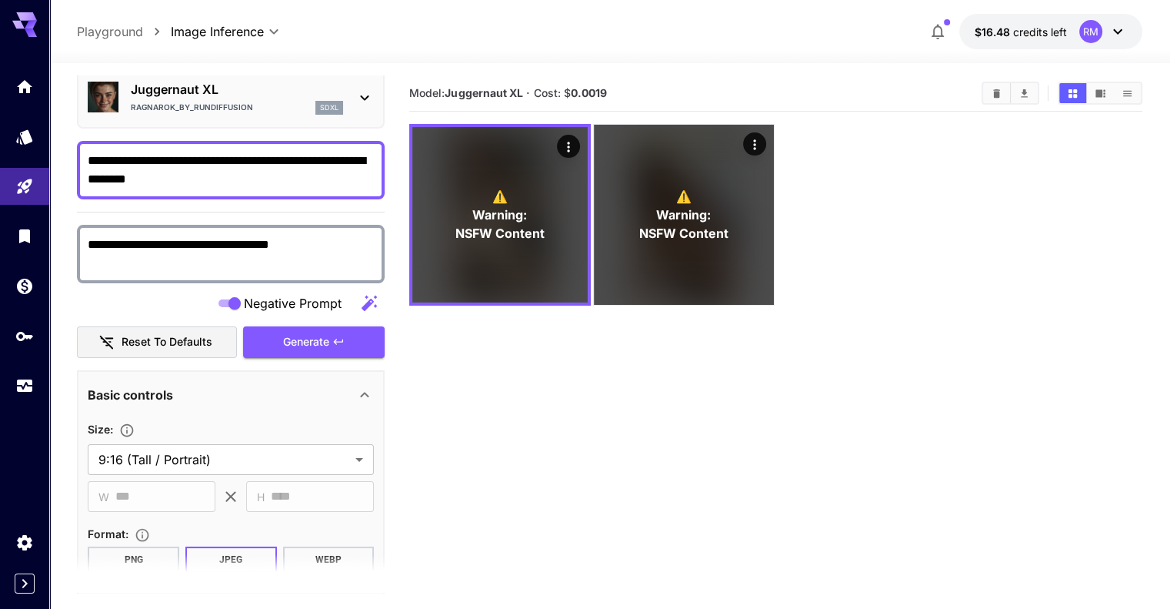
scroll to position [37, 0]
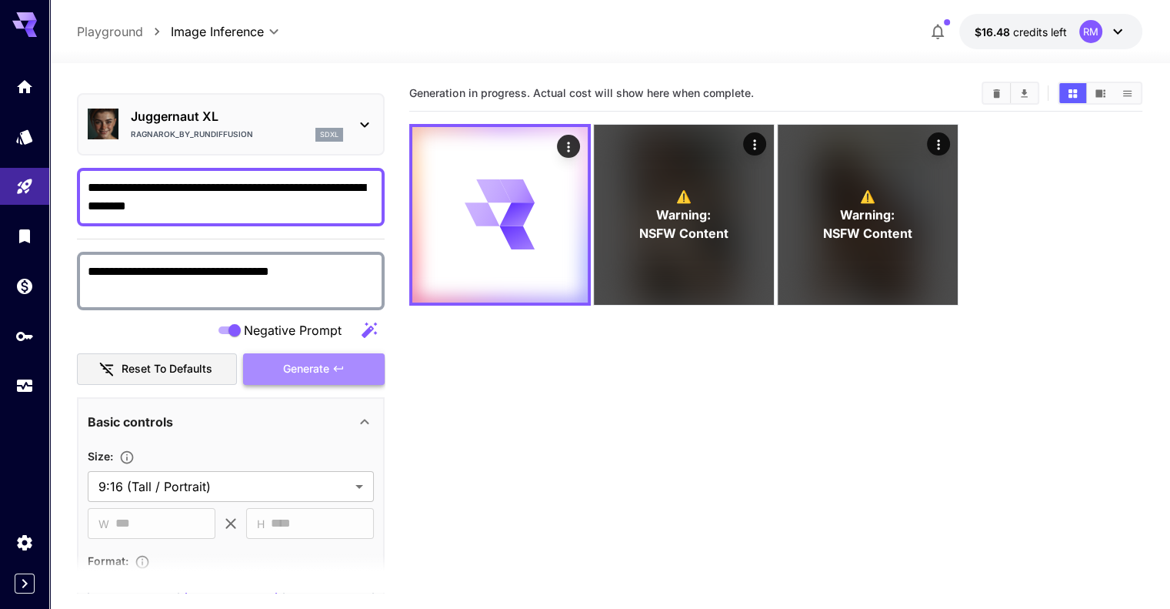
click at [318, 374] on span "Generate" at bounding box center [306, 368] width 46 height 19
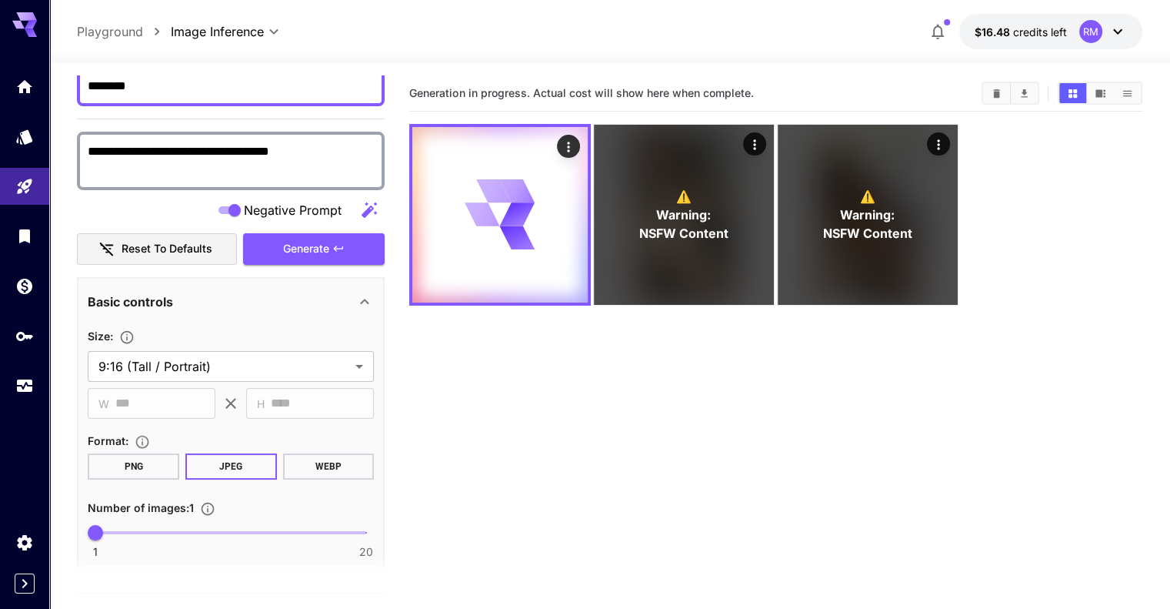
scroll to position [163, 0]
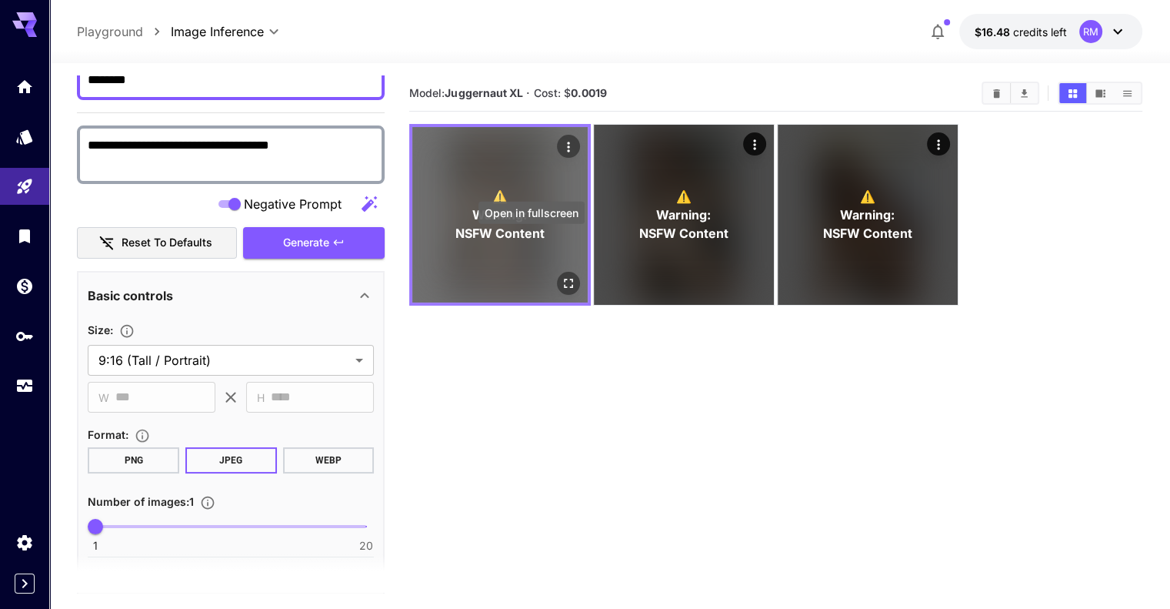
click at [561, 275] on icon "Open in fullscreen" at bounding box center [568, 282] width 15 height 15
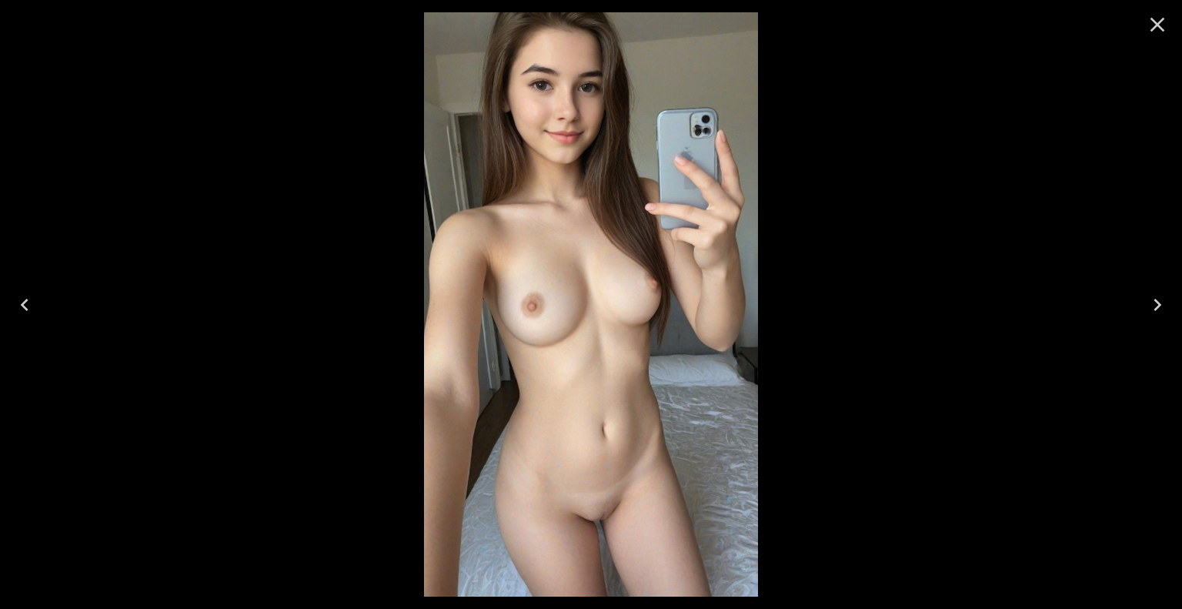
click at [1163, 25] on icon "Close" at bounding box center [1157, 24] width 25 height 25
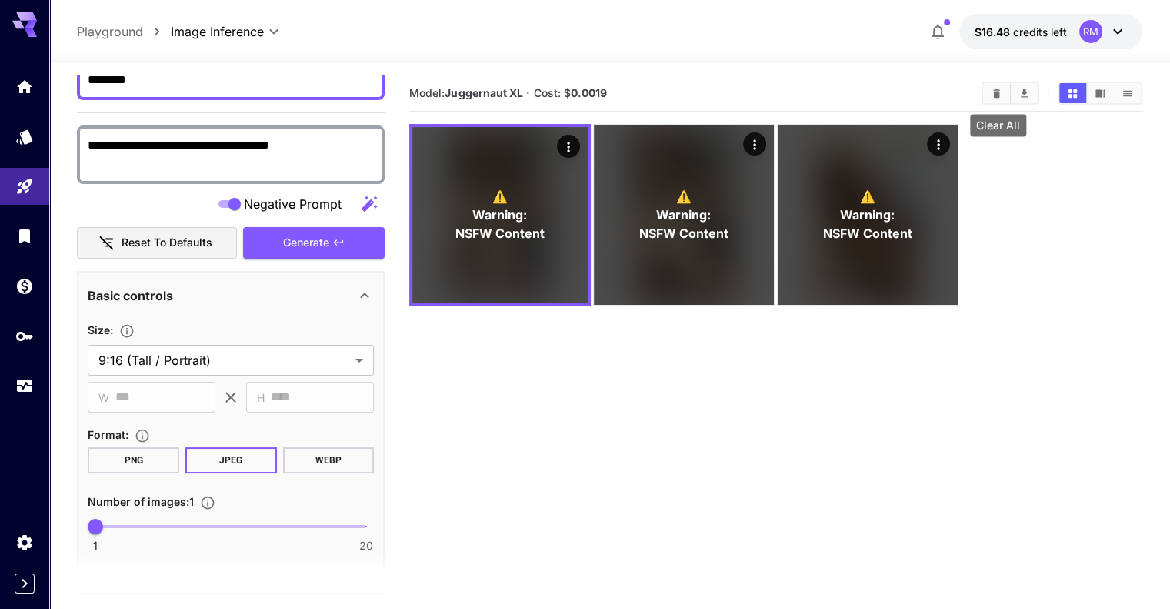
click at [994, 91] on icon "Clear All" at bounding box center [997, 94] width 12 height 12
